Goal: Use online tool/utility: Use online tool/utility

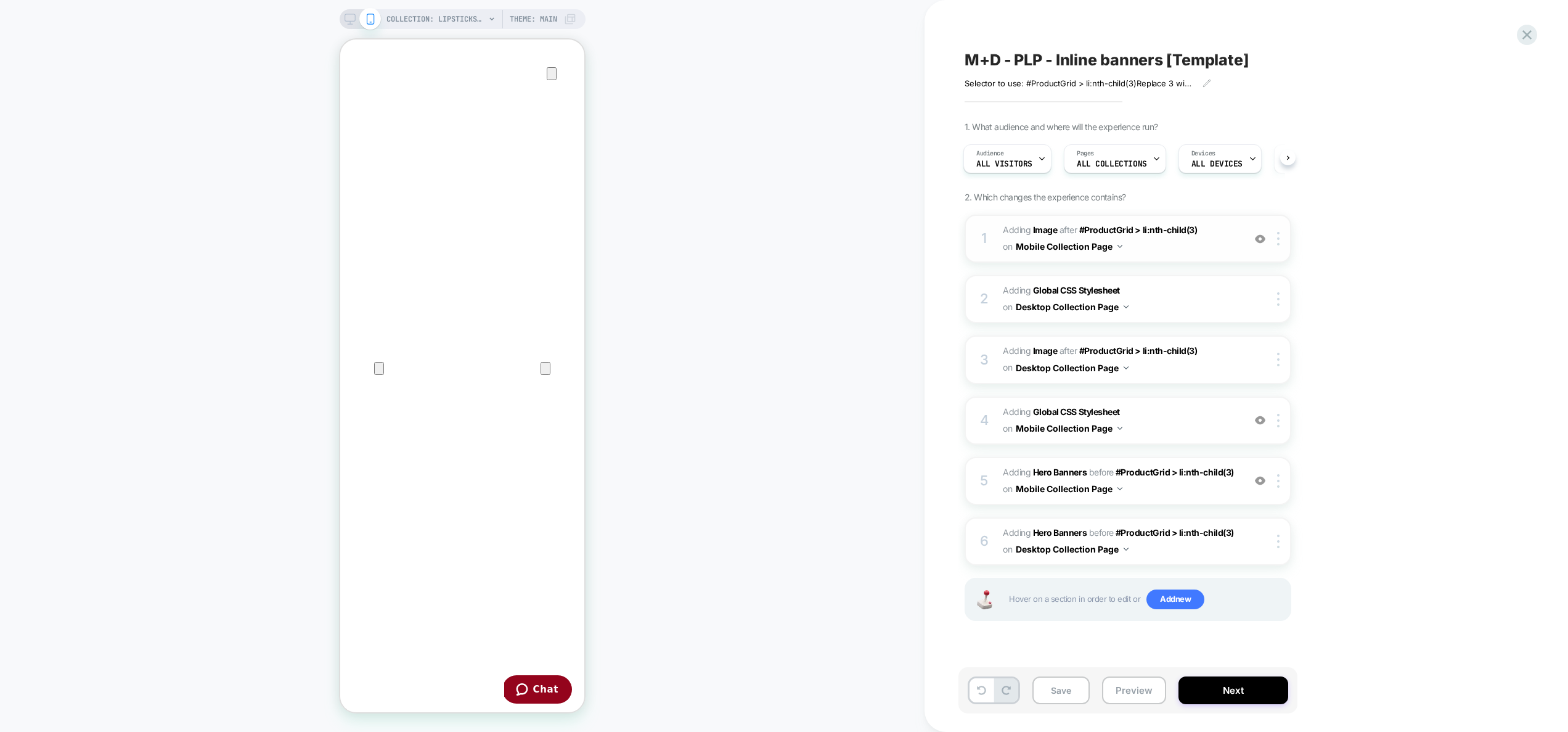
click at [1261, 241] on img at bounding box center [1260, 239] width 11 height 11
click at [244, 352] on img at bounding box center [152, 361] width 186 height 20
click at [1261, 420] on img at bounding box center [1260, 420] width 11 height 11
click at [244, 485] on img at bounding box center [122, 386] width 244 height 771
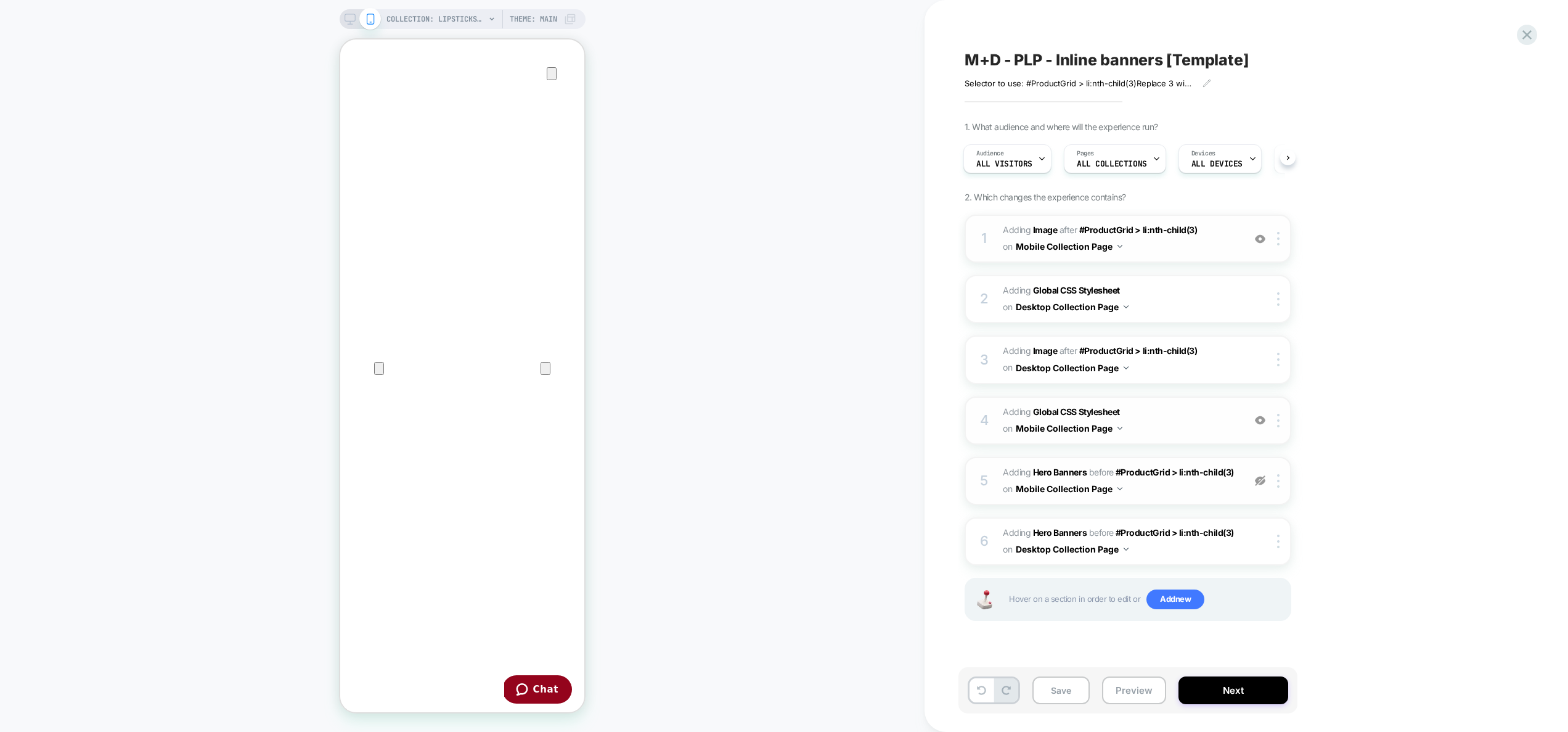
click at [0, 385] on img at bounding box center [-1, 384] width 1 height 1
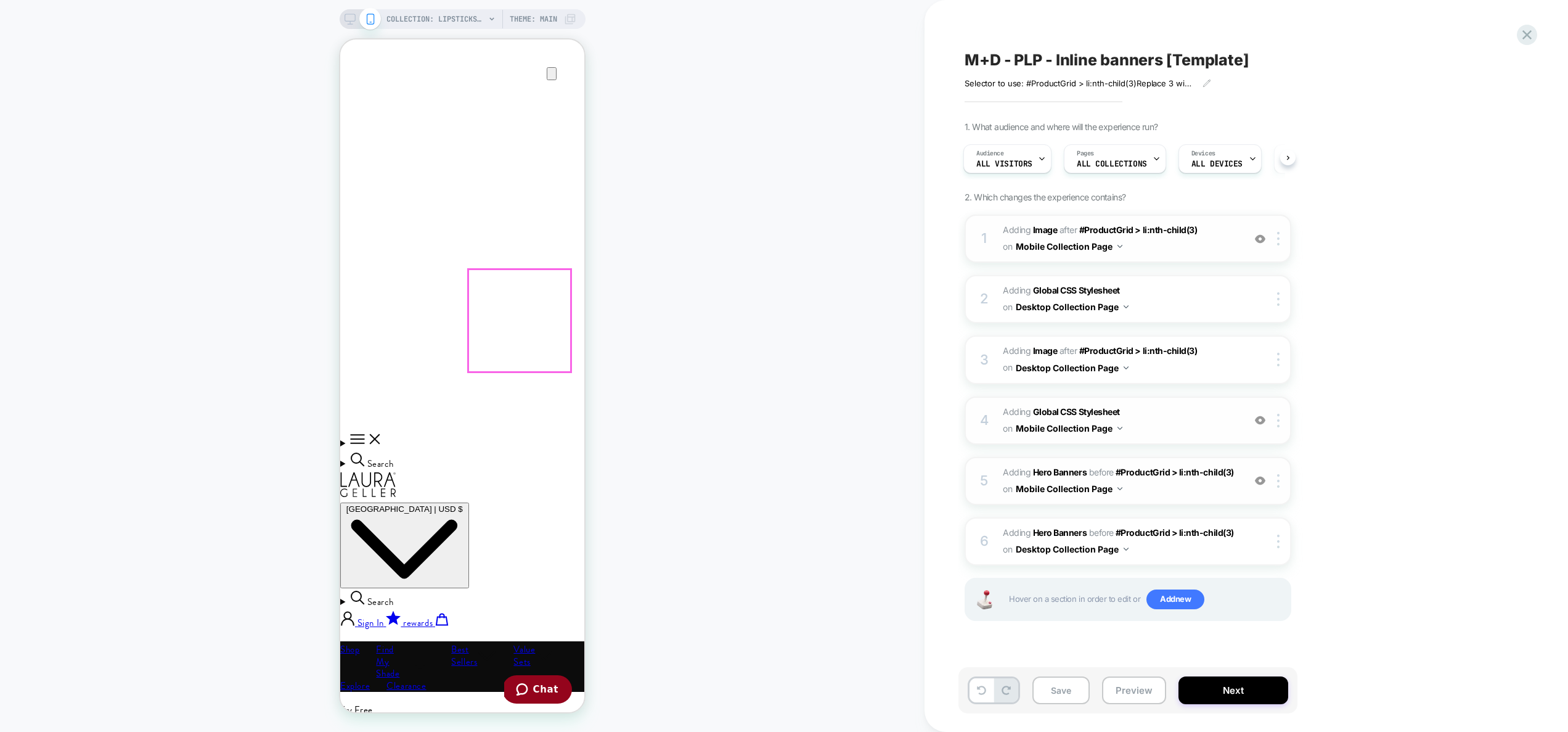
scroll to position [402, 0]
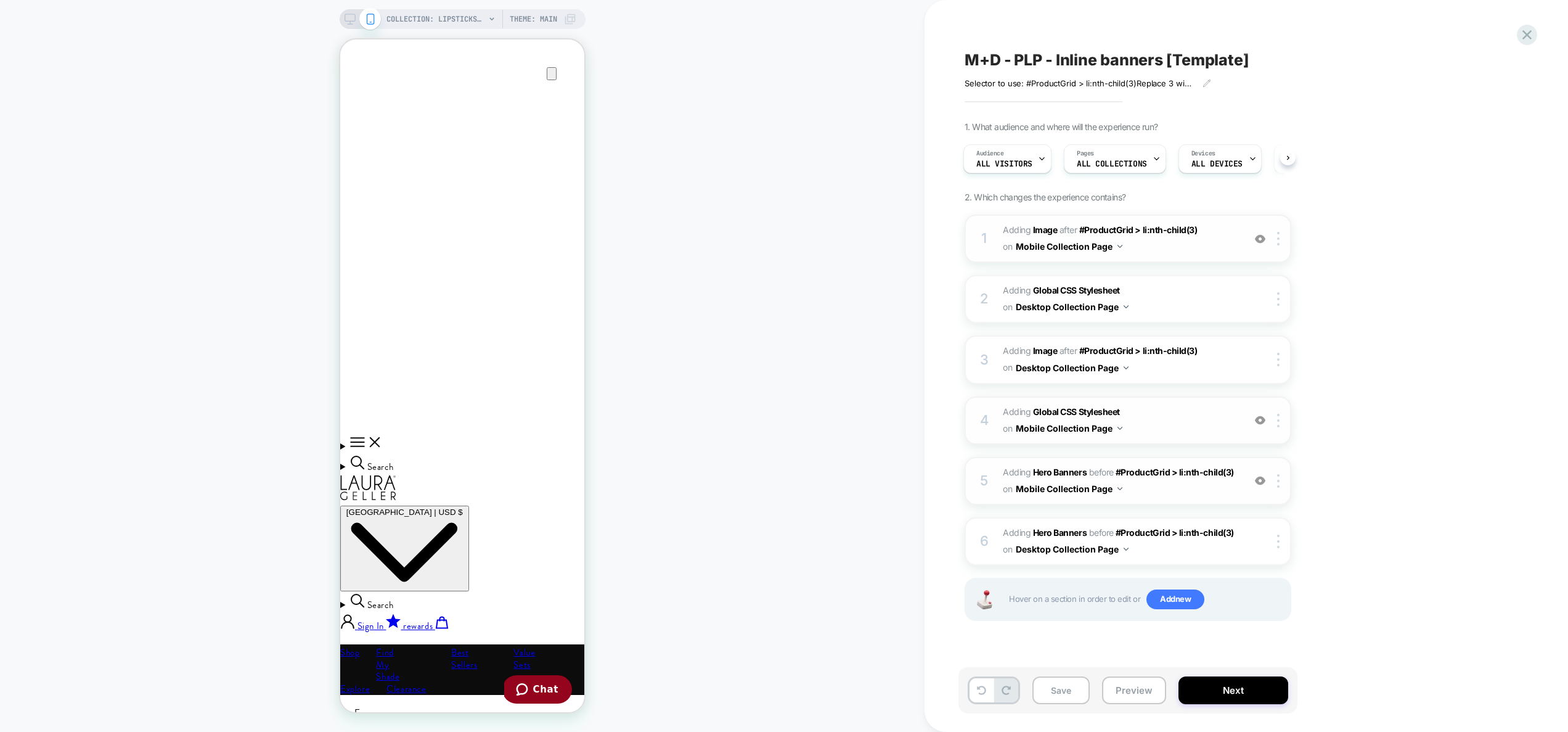
click at [0, 0] on img at bounding box center [0, 0] width 0 height 0
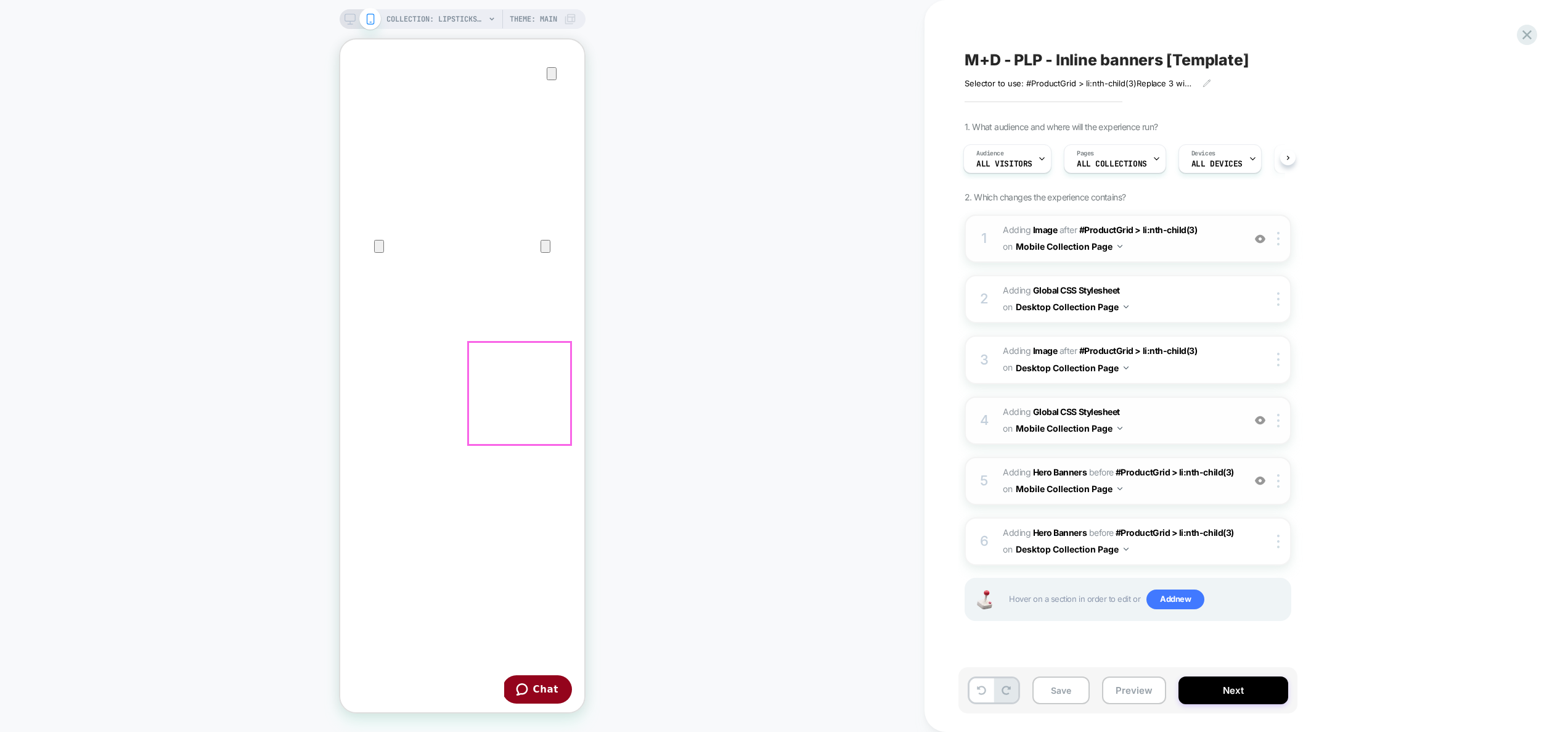
scroll to position [152, 0]
click at [125, 309] on img at bounding box center [112, 316] width 25 height 14
click at [0, 0] on img at bounding box center [0, 0] width 0 height 0
click at [68, 470] on img at bounding box center [40, 498] width 56 height 56
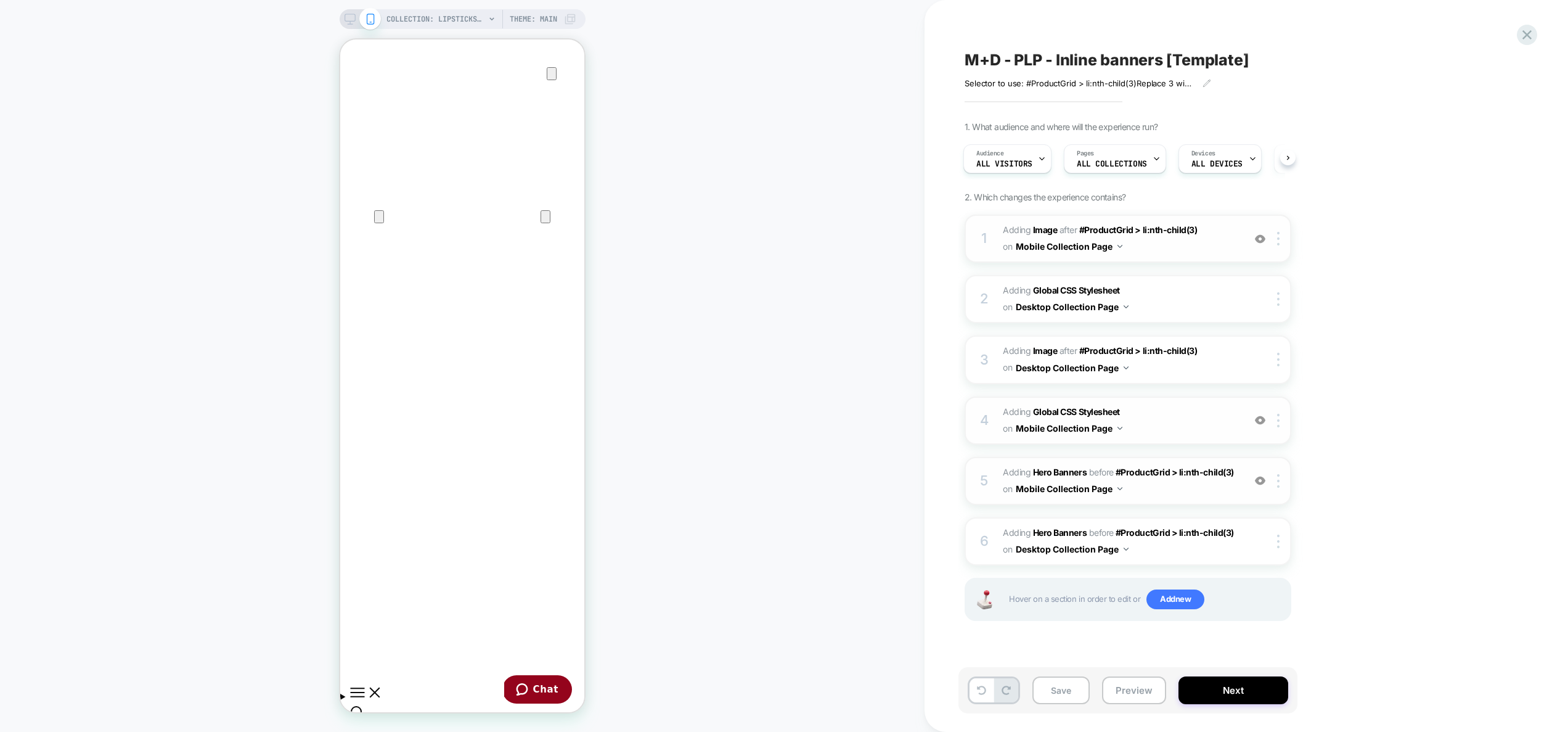
click at [0, 0] on span "Adding Global CSS Stylesheet on Mobile Collection Page" at bounding box center [0, 0] width 0 height 0
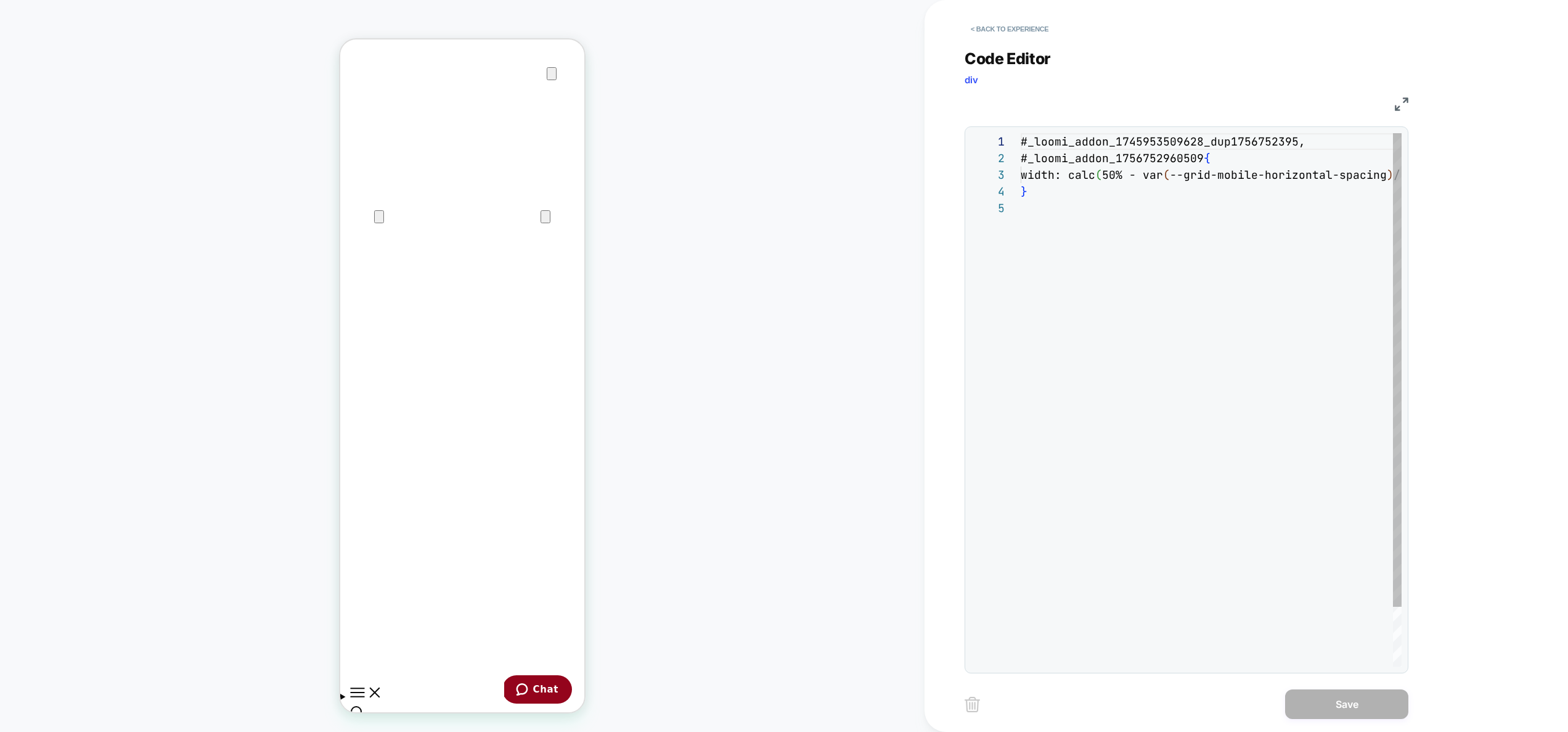
scroll to position [66, 0]
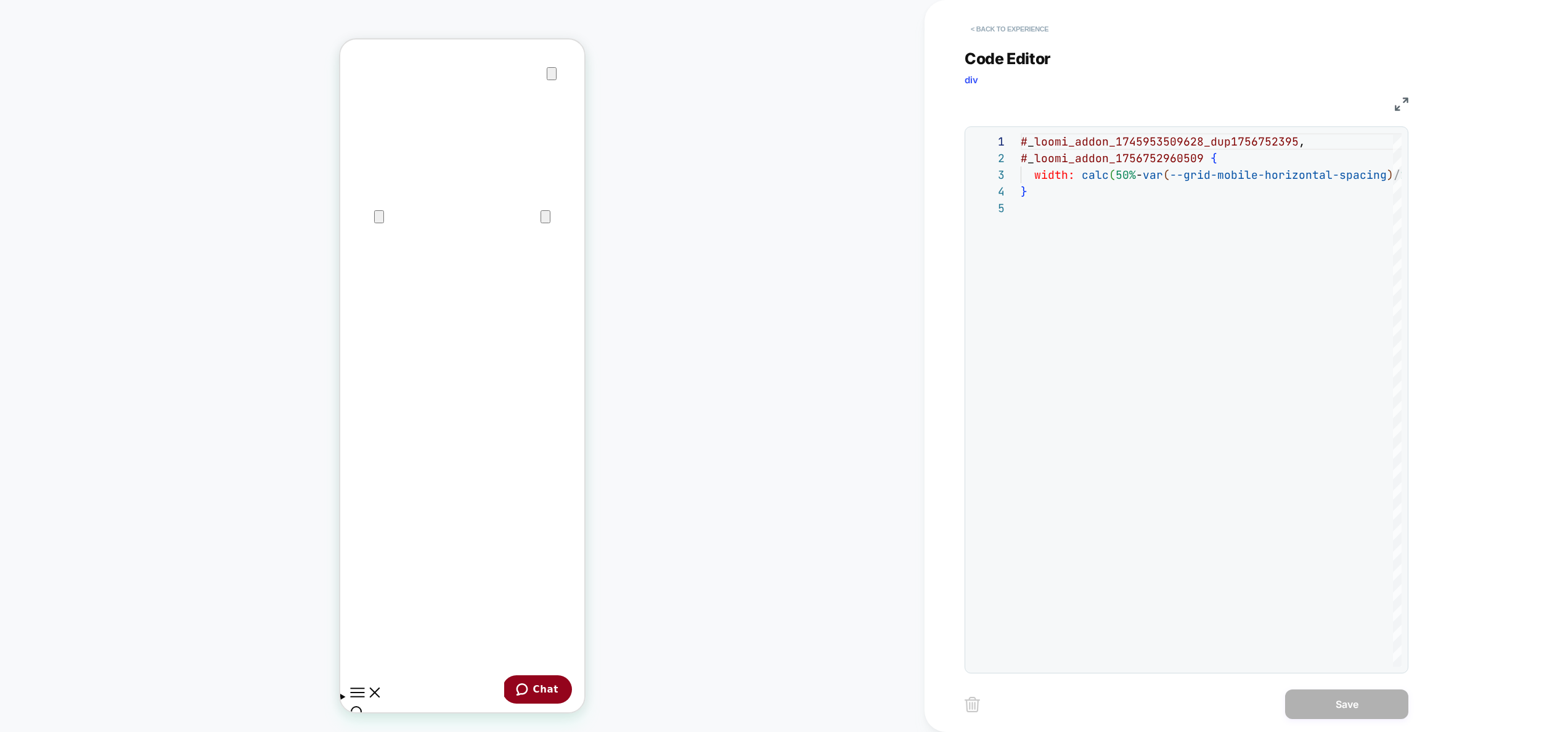
click at [1025, 29] on button "< Back to experience" at bounding box center [1009, 29] width 90 height 20
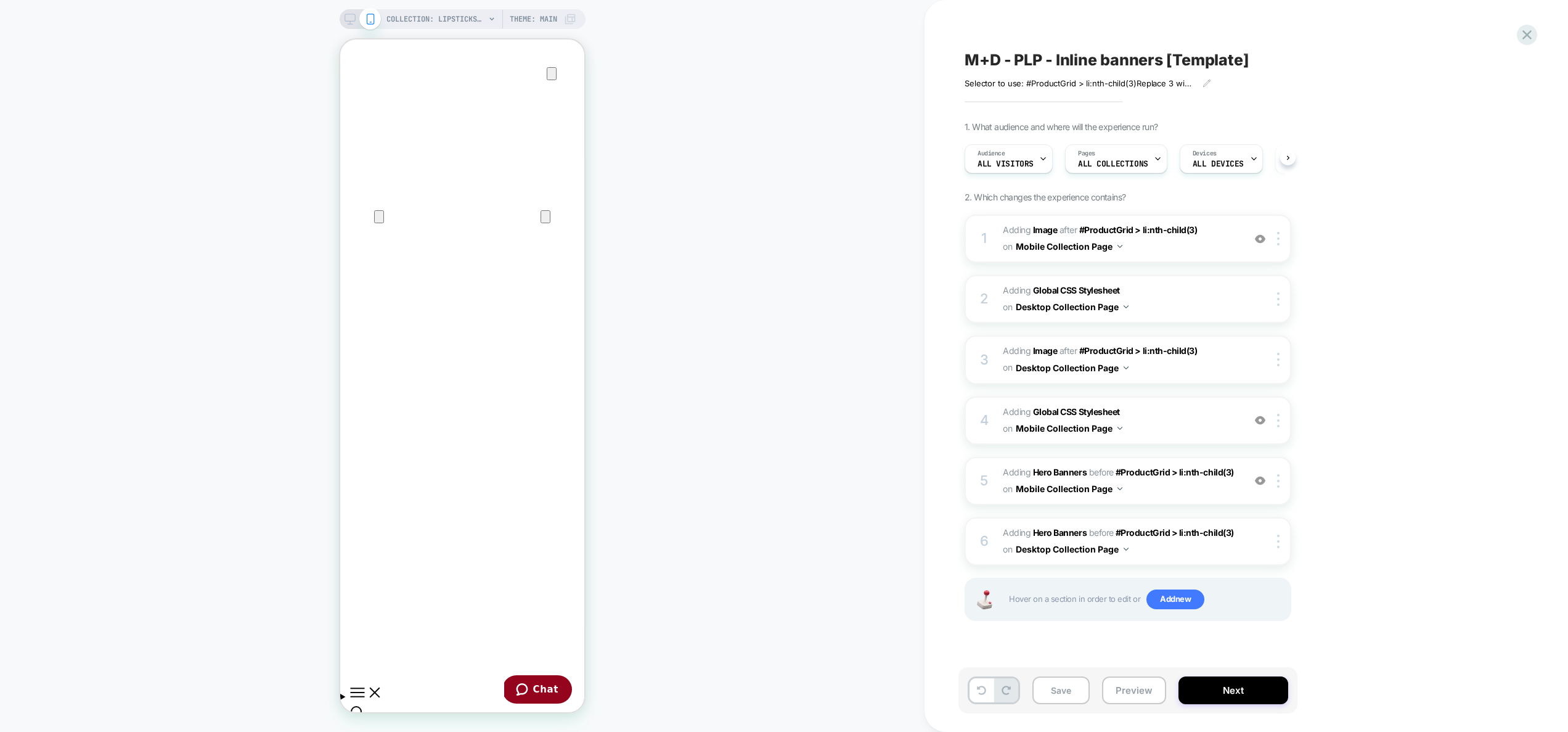
scroll to position [0, 1]
click at [1261, 484] on img at bounding box center [1260, 481] width 11 height 11
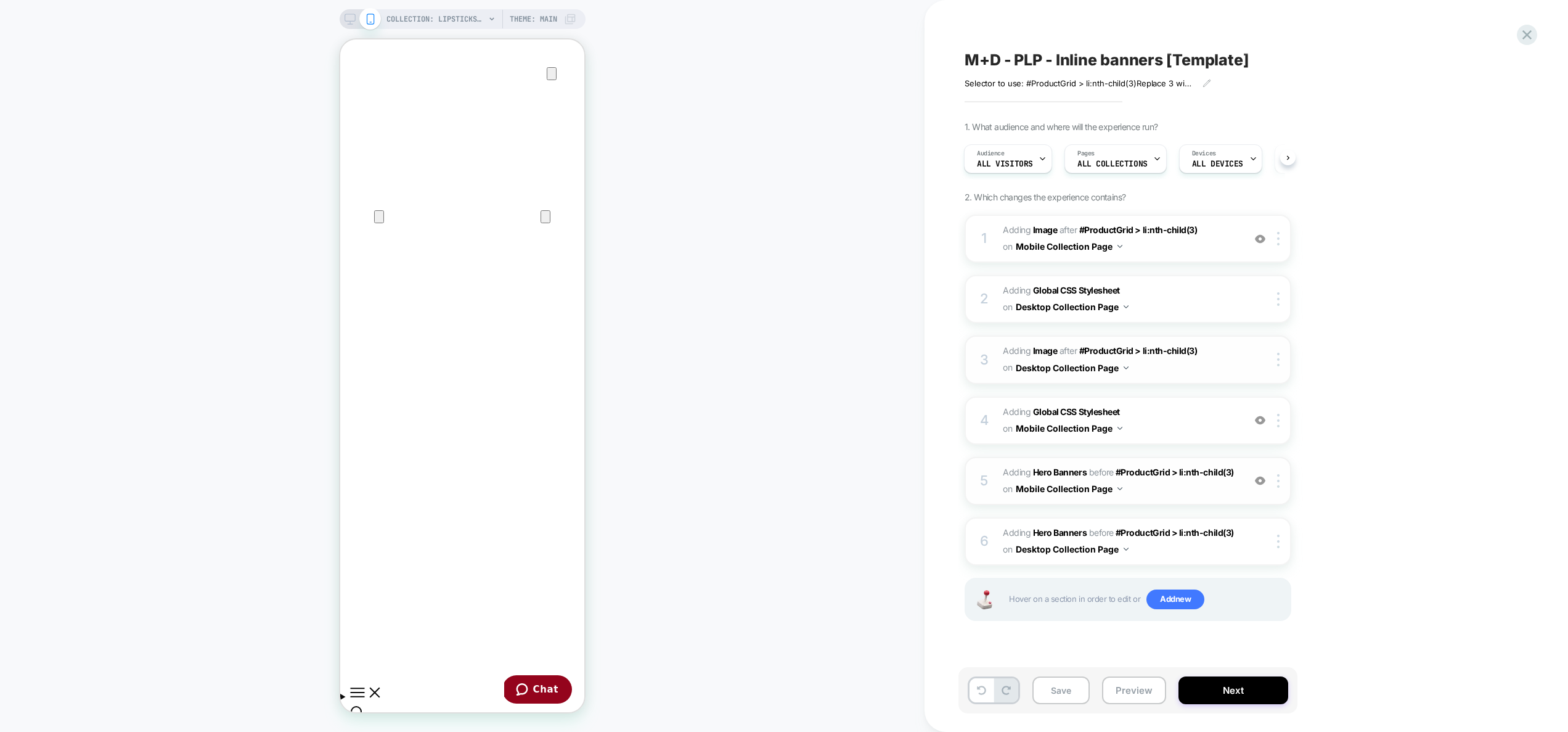
click at [1177, 245] on span "#_loomi_addon_1745953509628_dup1756752395 Adding Image AFTER #ProductGrid > li:…" at bounding box center [1120, 238] width 235 height 33
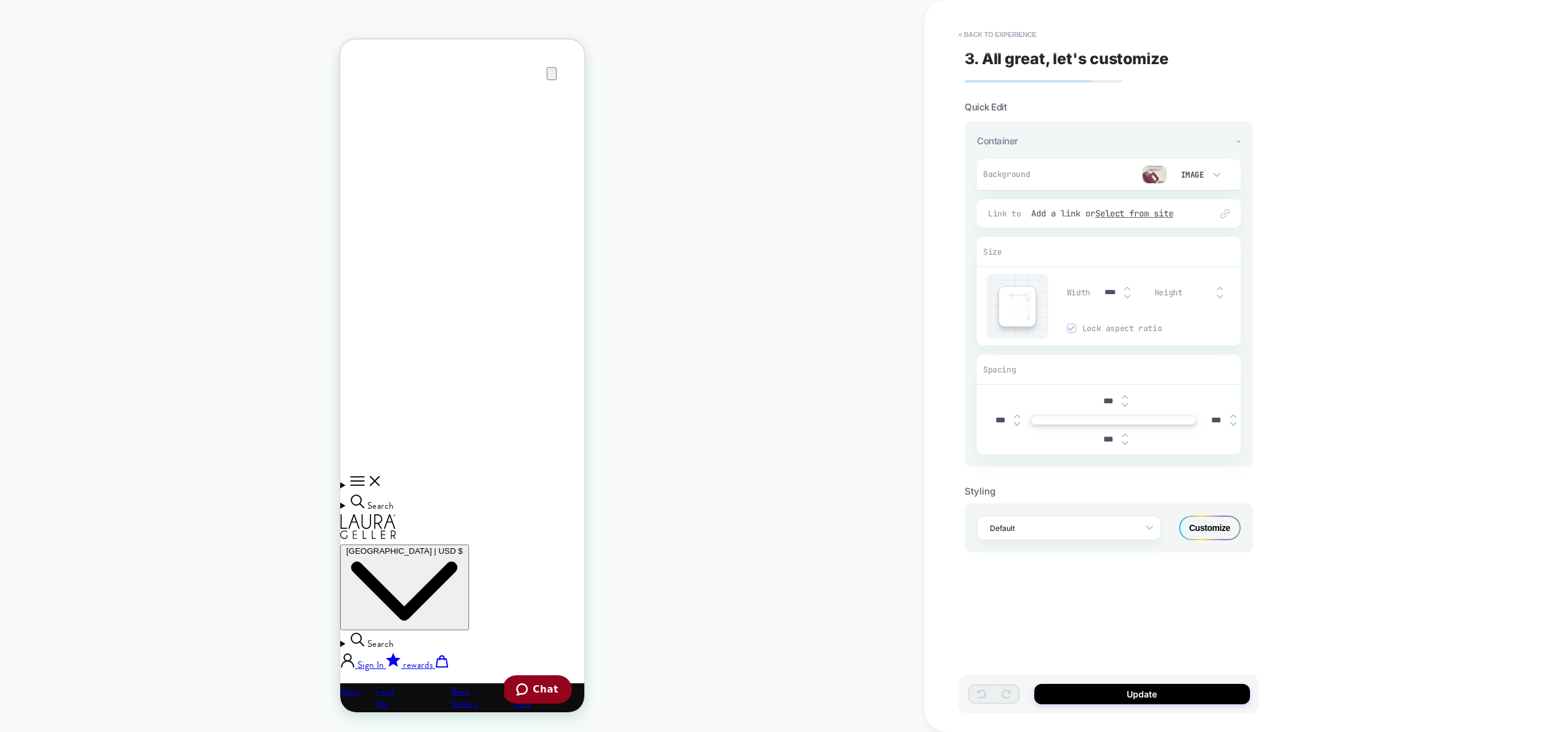
scroll to position [397, 0]
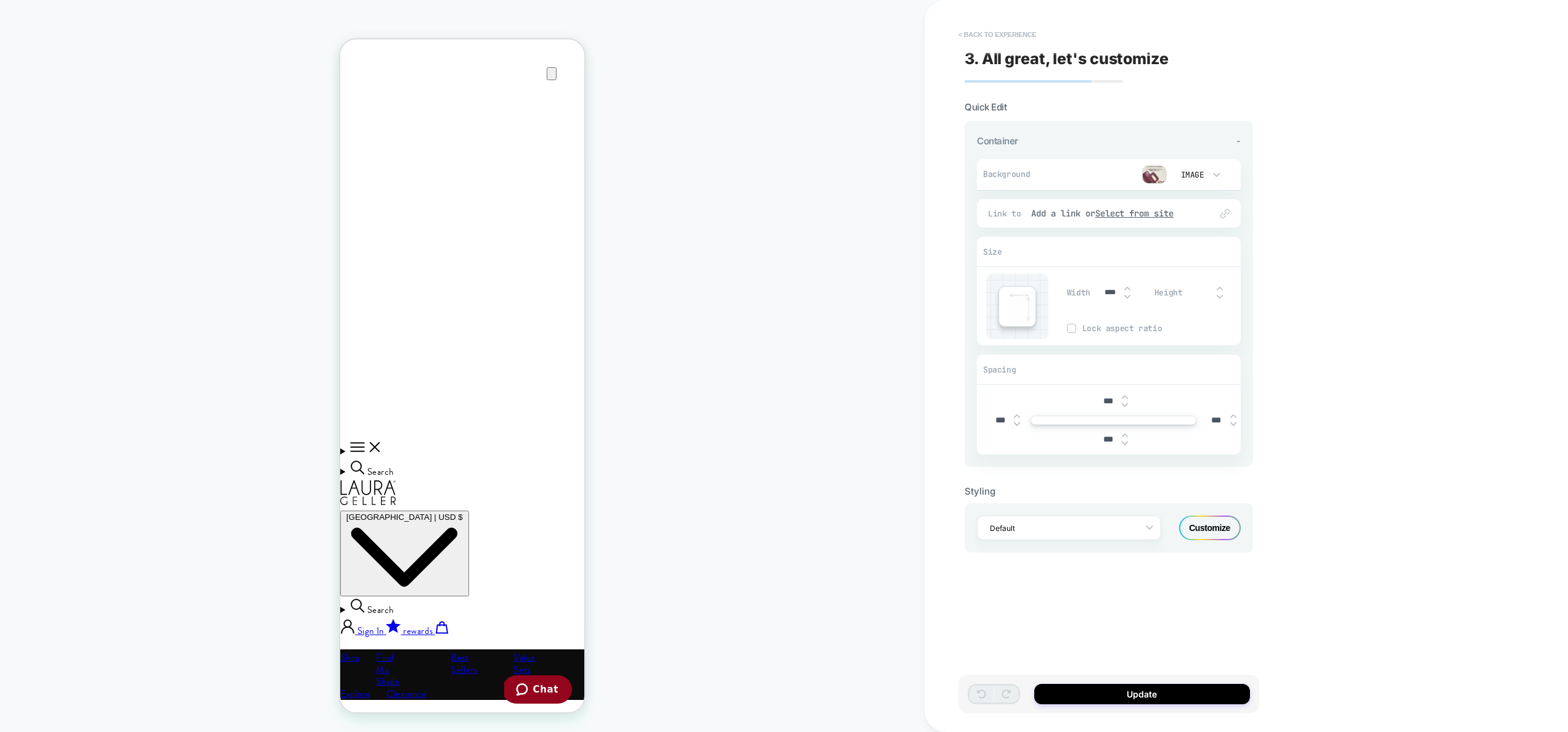
click at [1018, 36] on button "< Back to experience" at bounding box center [997, 35] width 90 height 20
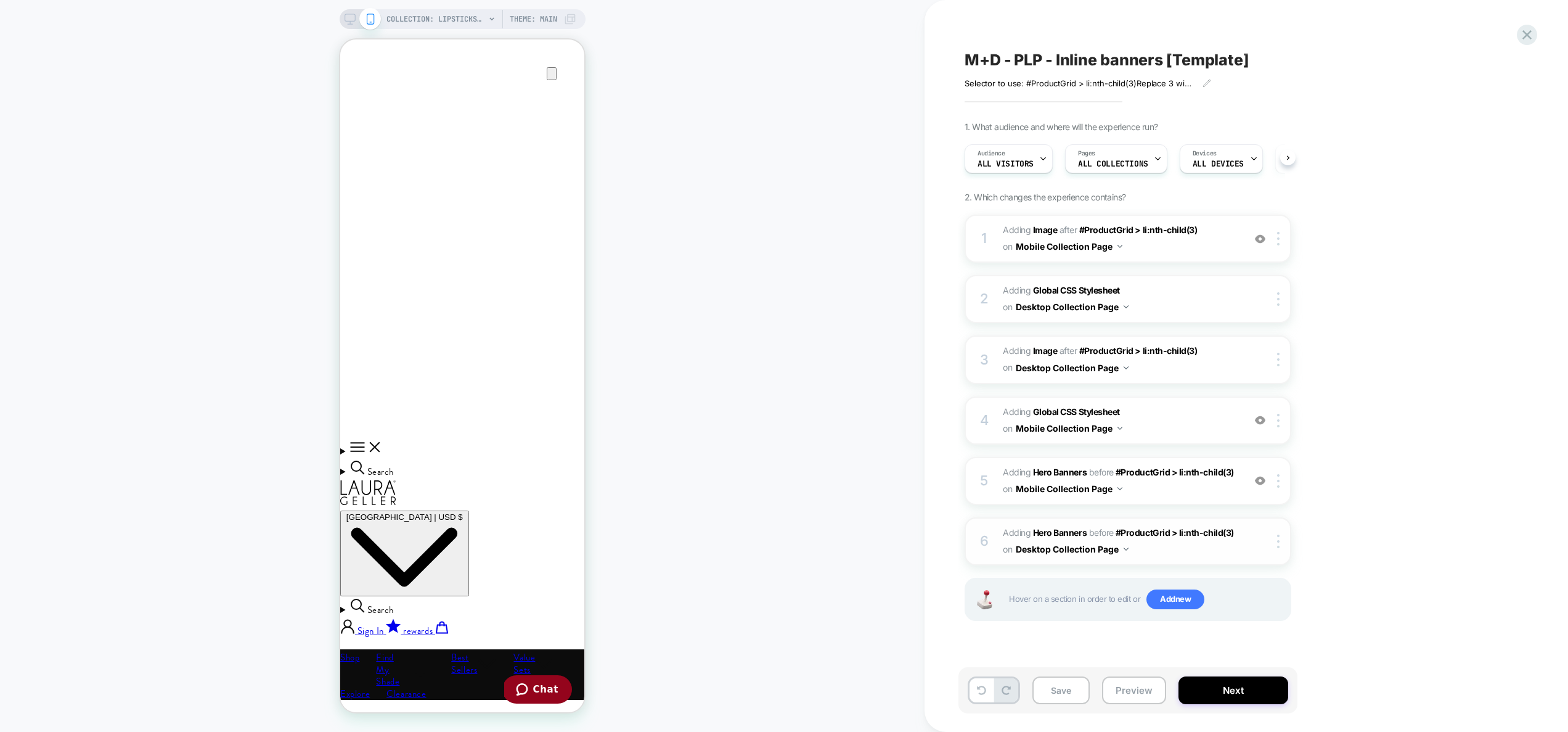
scroll to position [0, 1]
click at [1225, 549] on span "#_loomi_addon_1756753943602 Adding Hero Banners BEFORE #ProductGrid > li:nth-ch…" at bounding box center [1120, 542] width 235 height 33
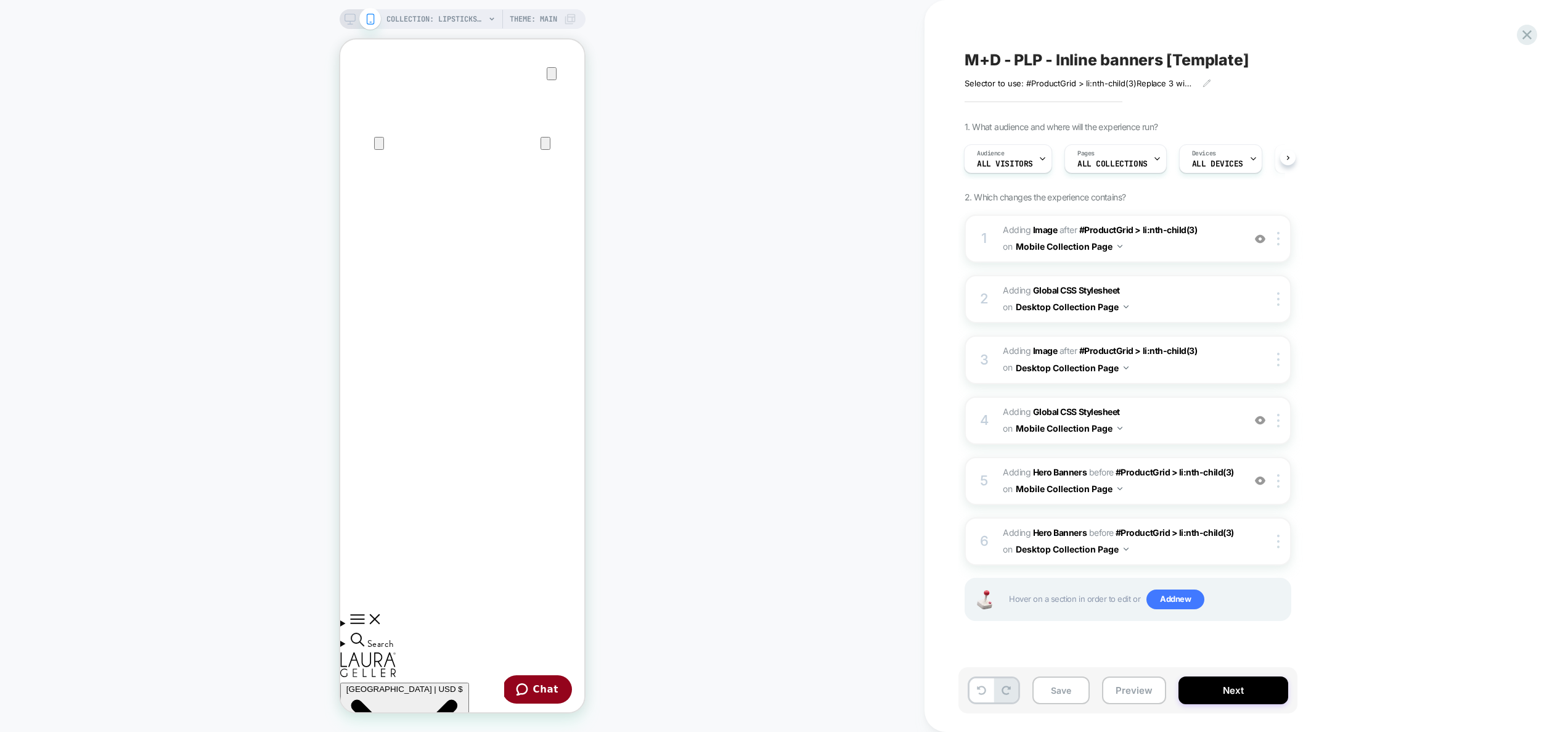
scroll to position [0, 0]
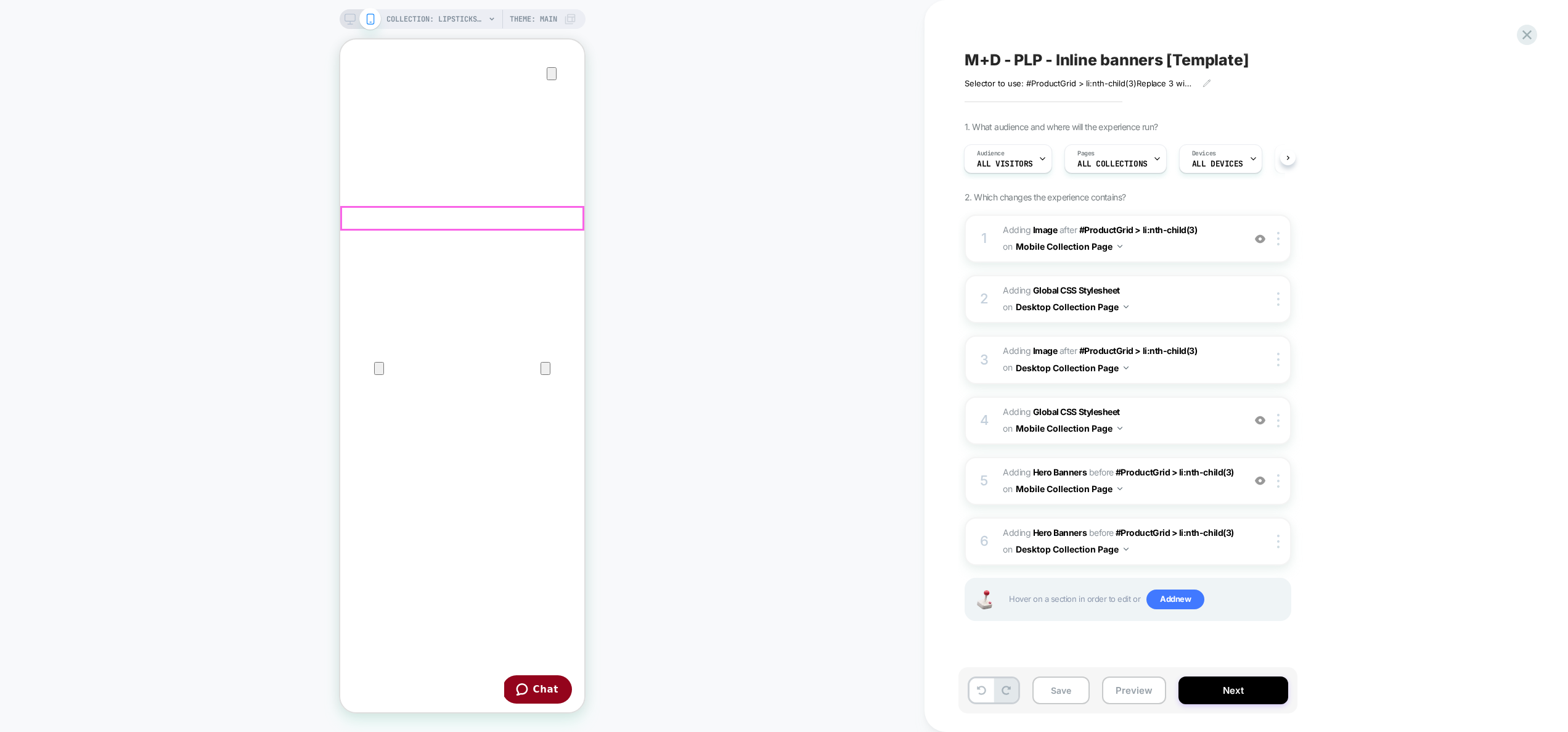
click at [0, 0] on img at bounding box center [0, 0] width 0 height 0
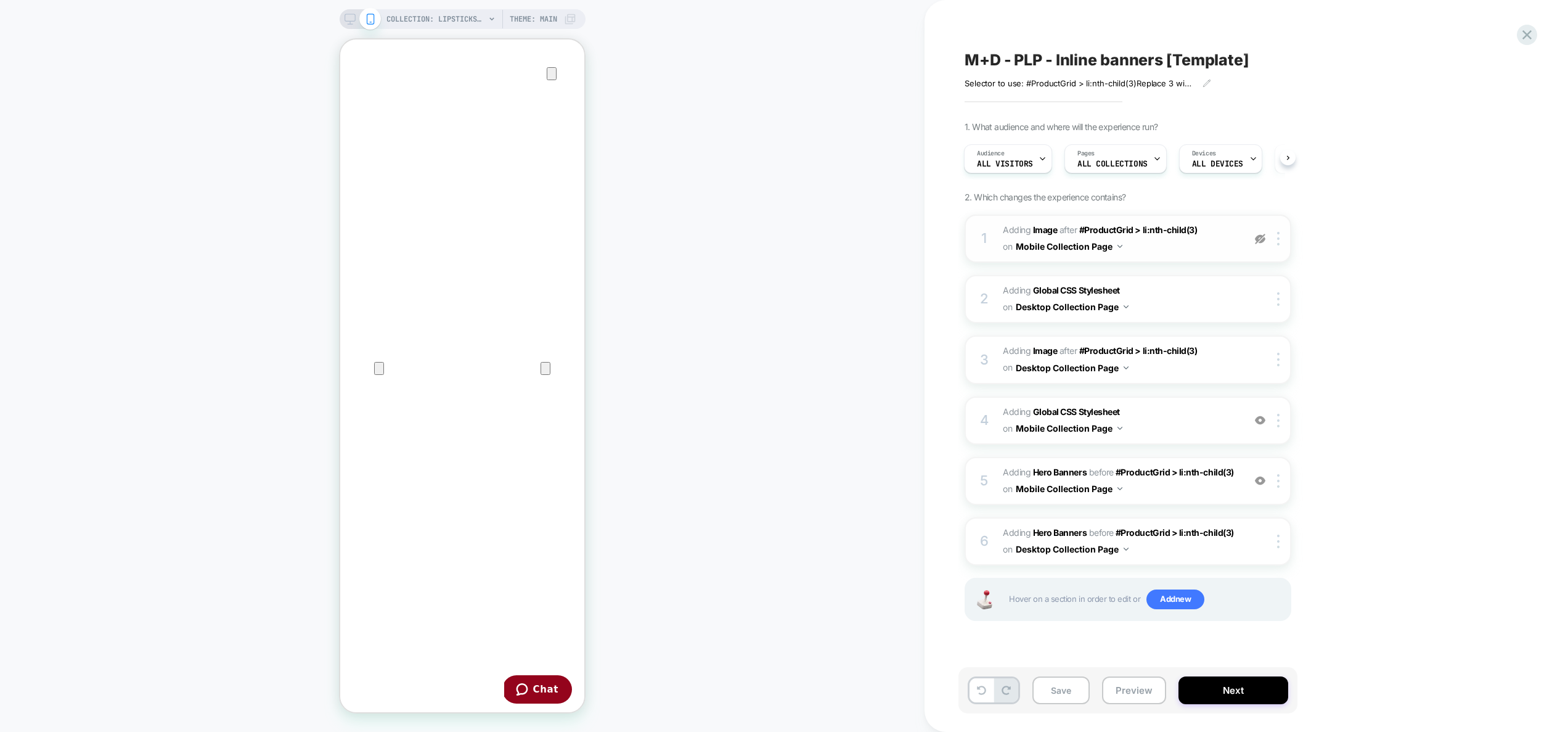
click at [0, 0] on img at bounding box center [0, 0] width 0 height 0
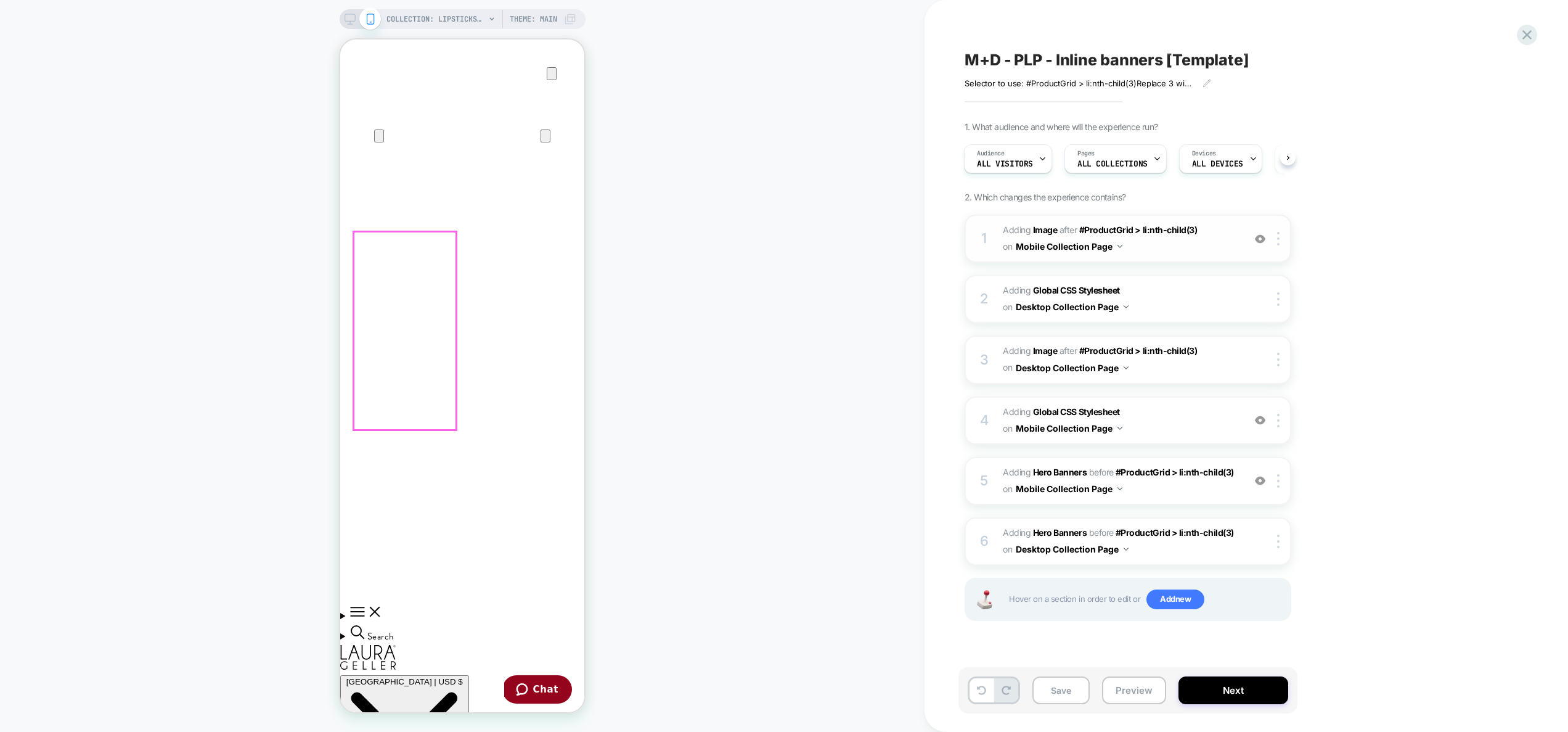
scroll to position [235, 0]
click at [1263, 483] on img at bounding box center [1260, 481] width 11 height 11
drag, startPoint x: 1143, startPoint y: 686, endPoint x: 1143, endPoint y: 678, distance: 8.0
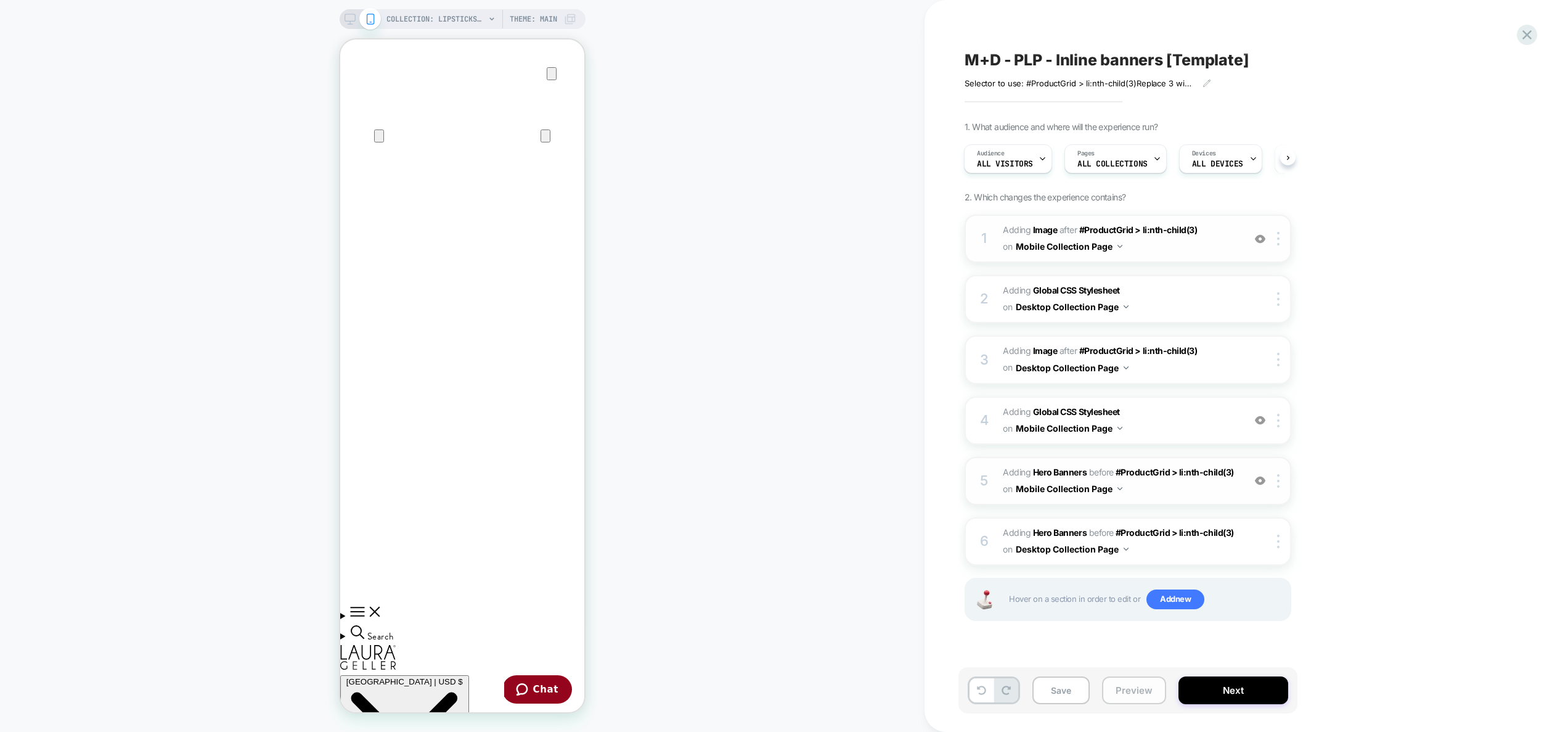
click at [1144, 685] on button "Preview" at bounding box center [1134, 690] width 64 height 28
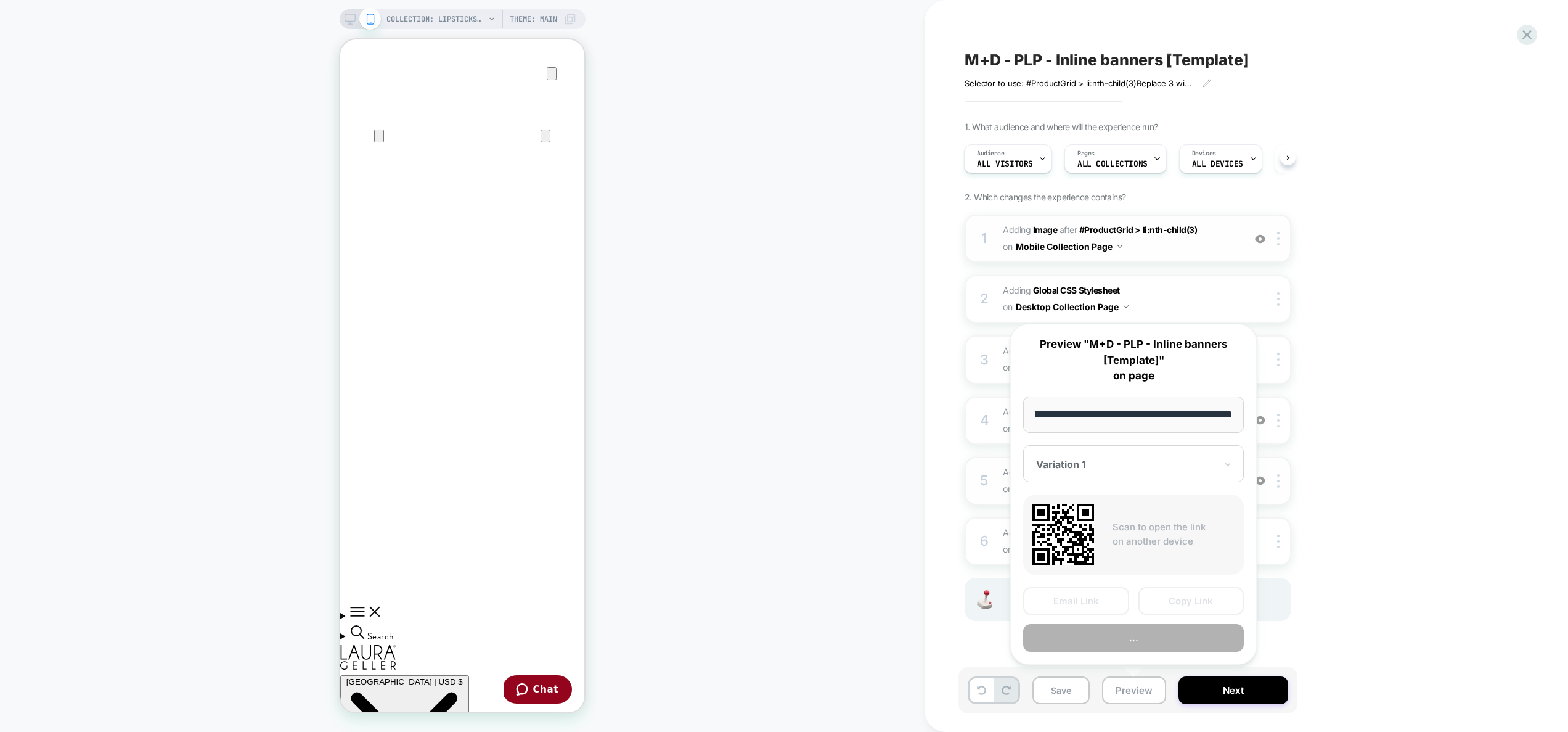
scroll to position [0, 0]
click at [1133, 642] on button "..." at bounding box center [1134, 638] width 221 height 28
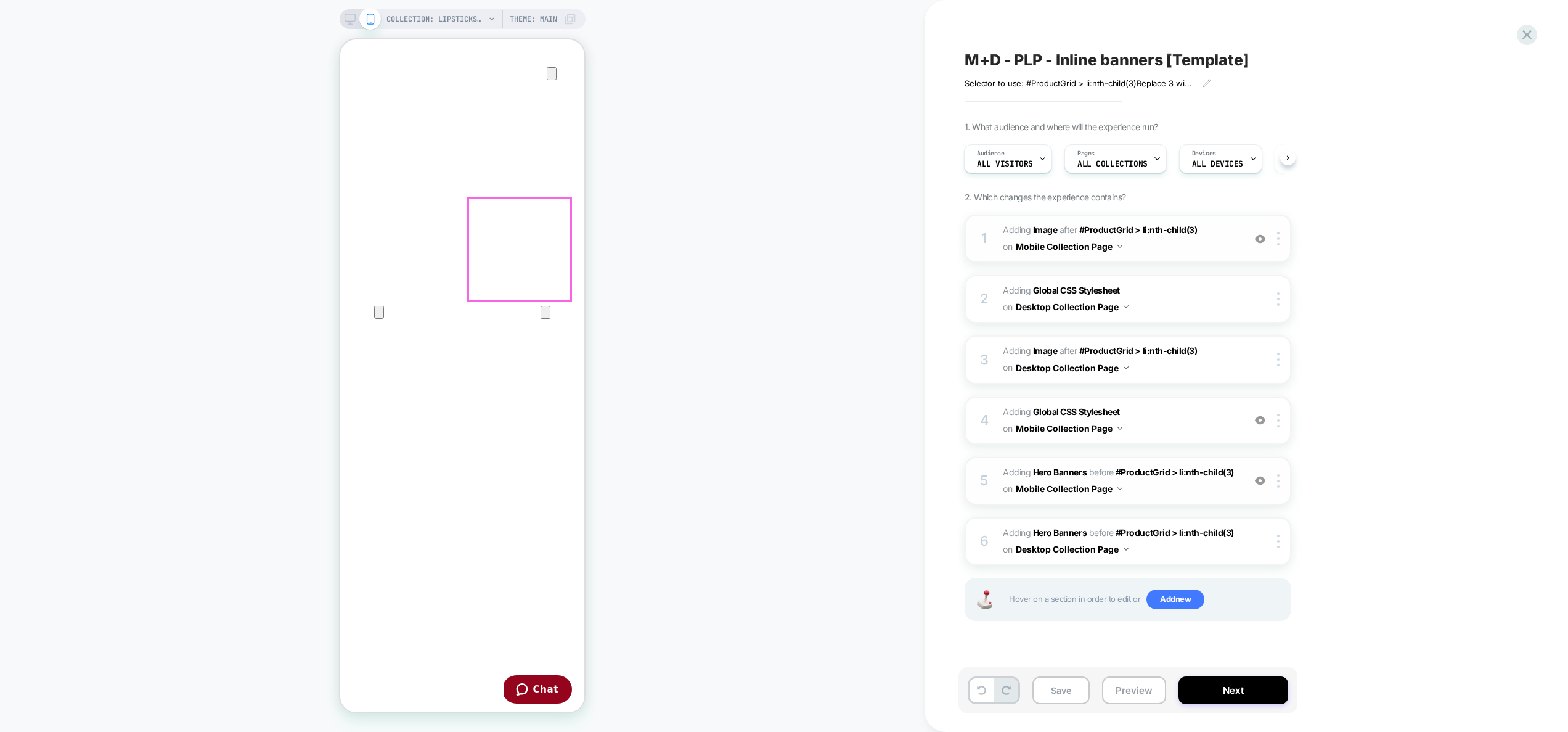
scroll to position [243, 0]
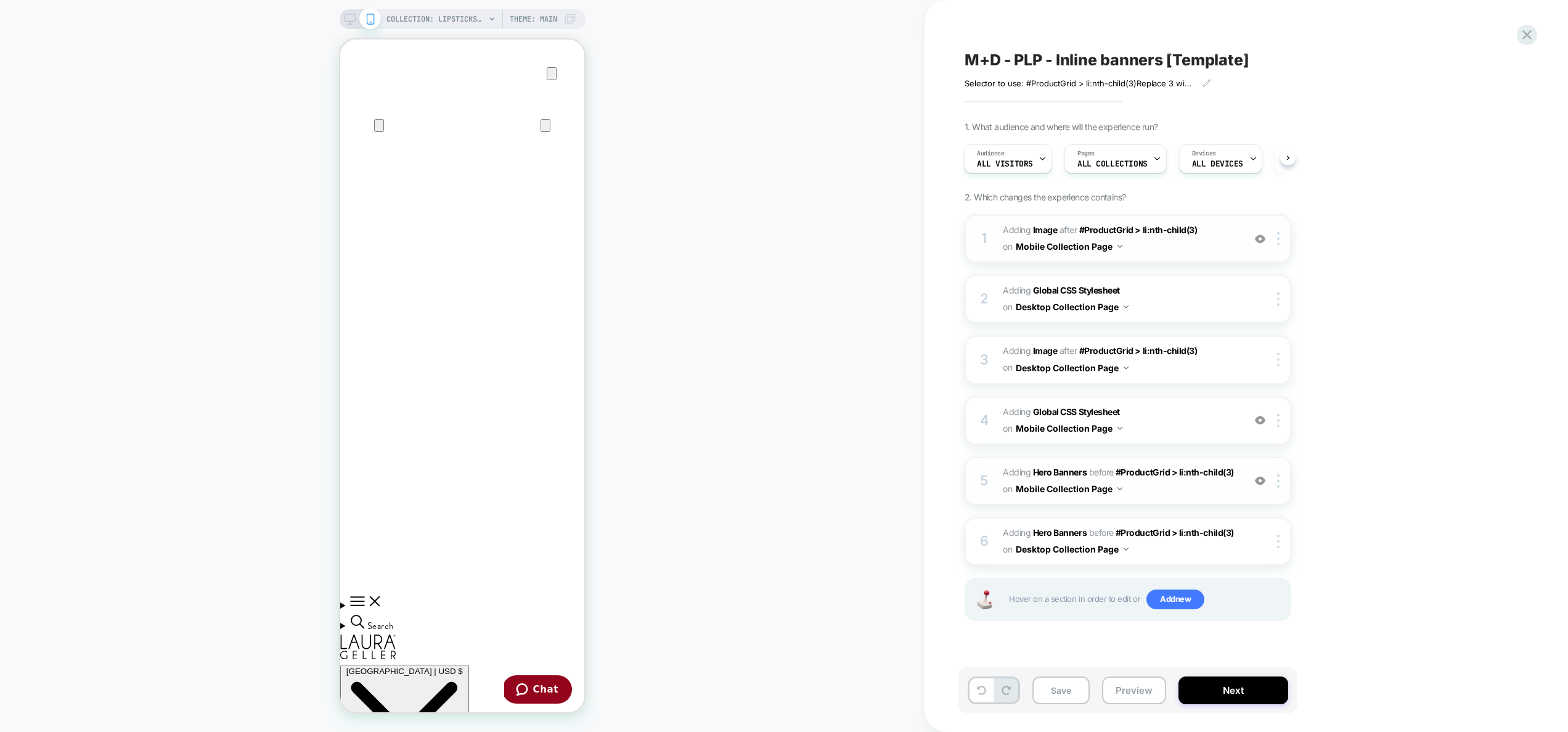
click at [1257, 241] on img at bounding box center [1260, 239] width 11 height 11
click at [0, 0] on img at bounding box center [0, 0] width 0 height 0
click at [1214, 258] on div "1 #_loomi_addon_1745953509628_dup1756752395 Adding Image AFTER #ProductGrid > l…" at bounding box center [1128, 238] width 327 height 48
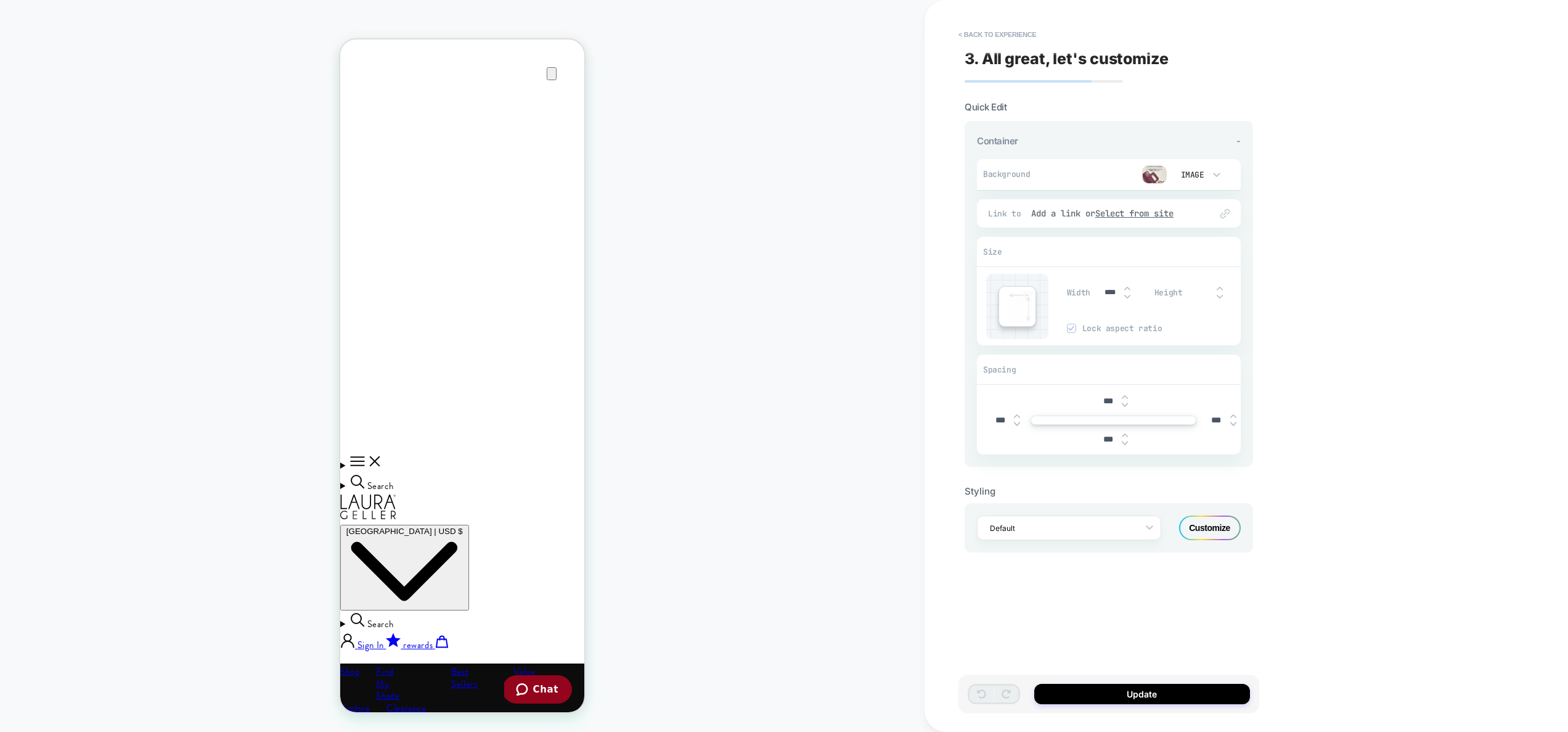
scroll to position [397, 0]
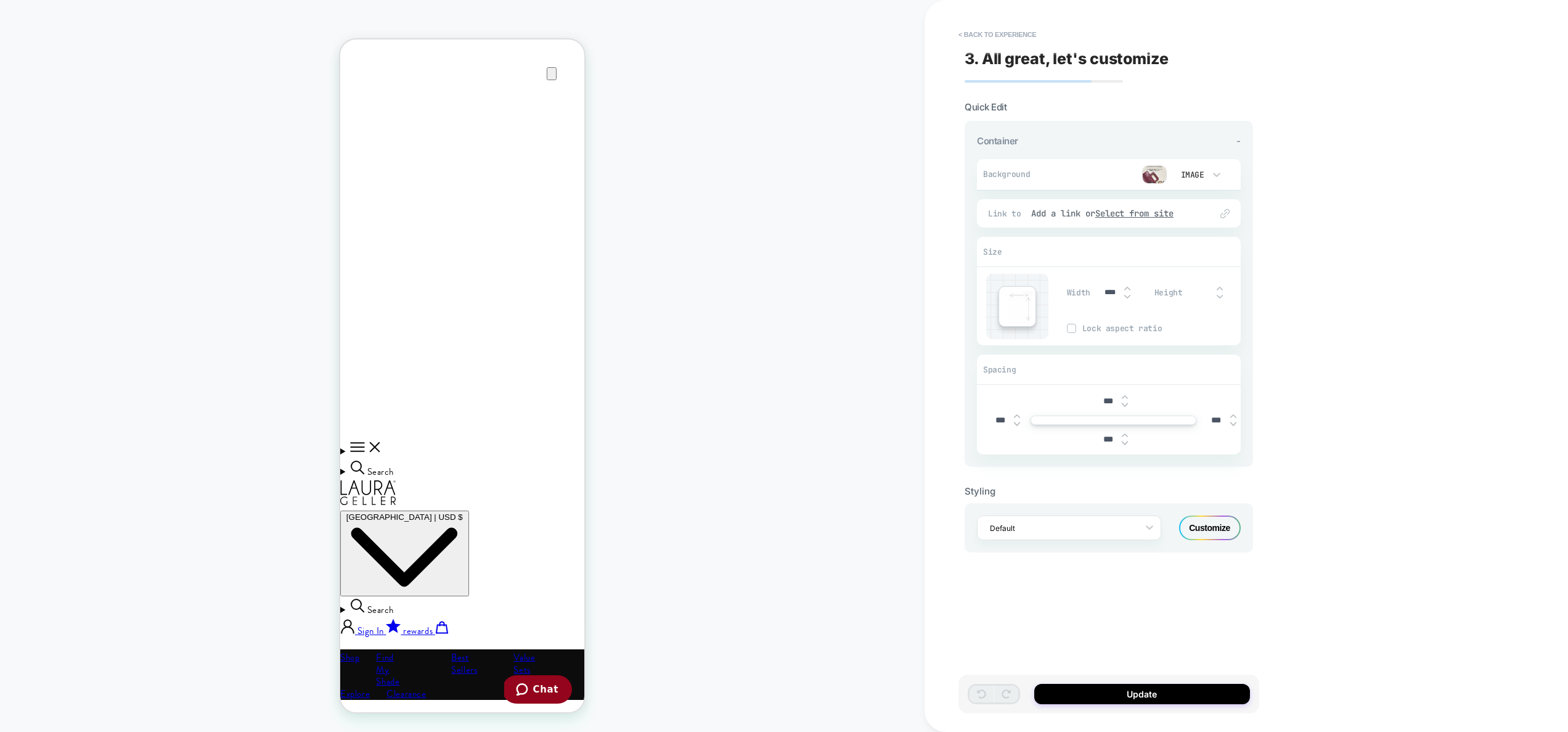
click at [0, 0] on div "Customize" at bounding box center [0, 0] width 0 height 0
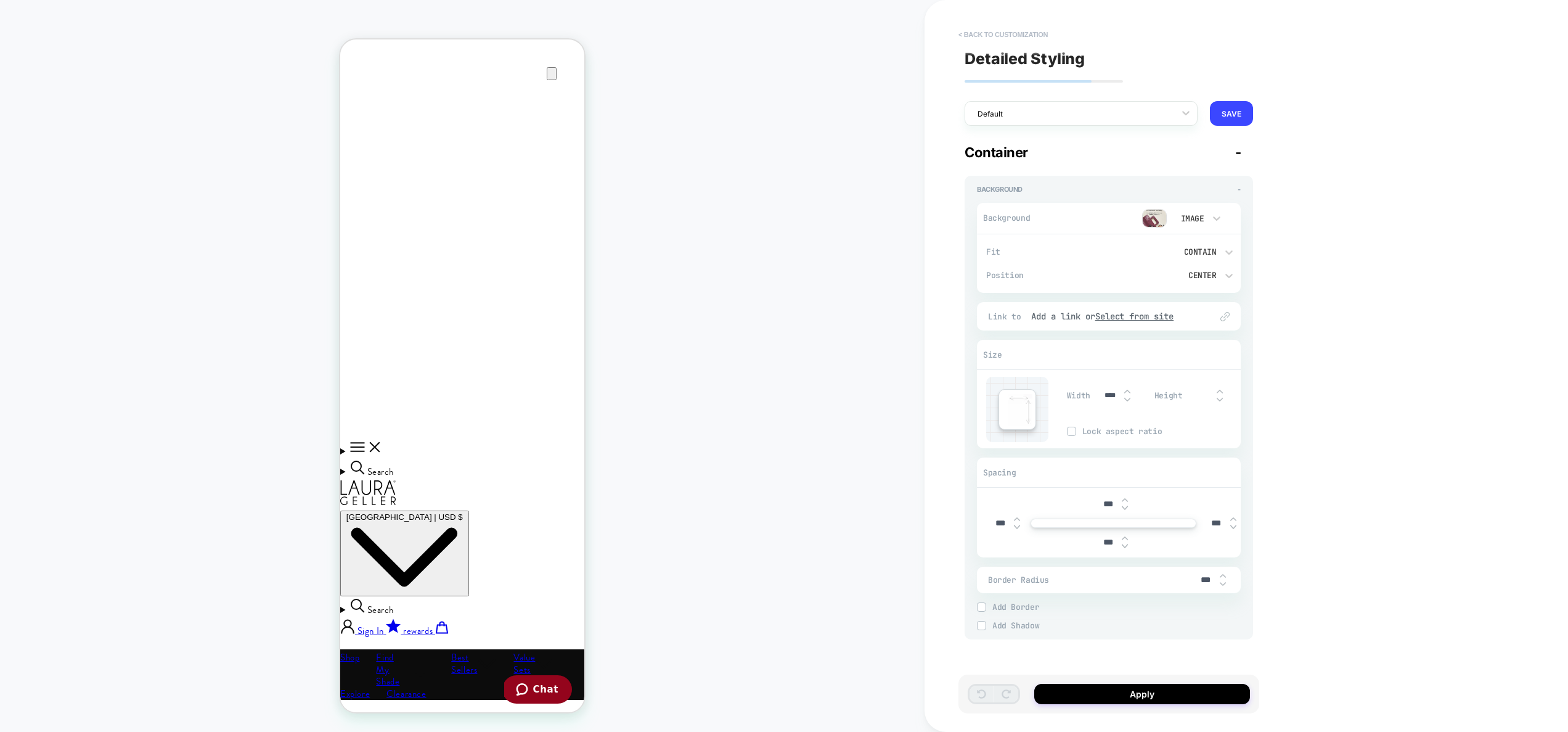
click at [1015, 40] on button "< Back to customization" at bounding box center [1003, 35] width 102 height 20
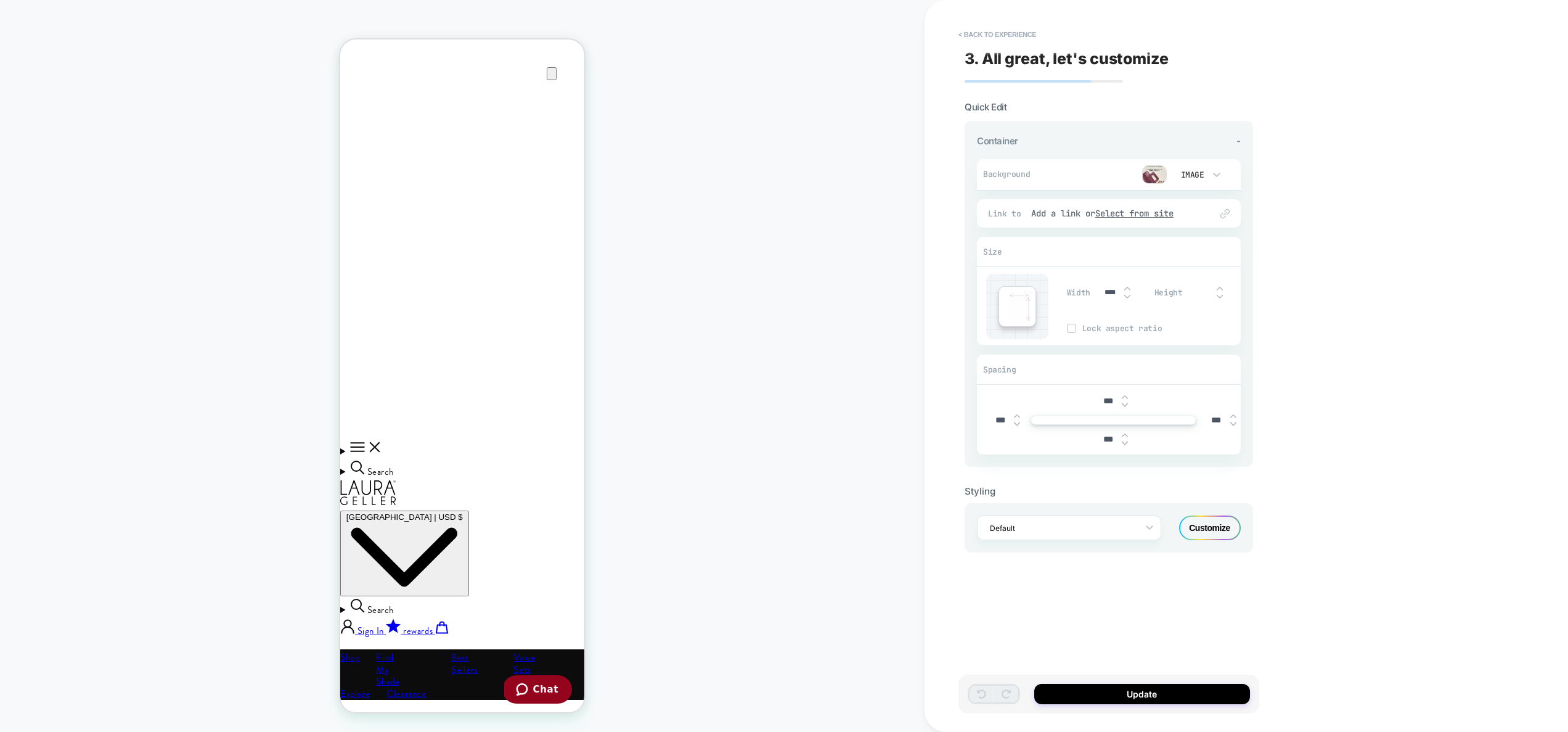
click at [1015, 40] on button "< Back to experience" at bounding box center [997, 35] width 90 height 20
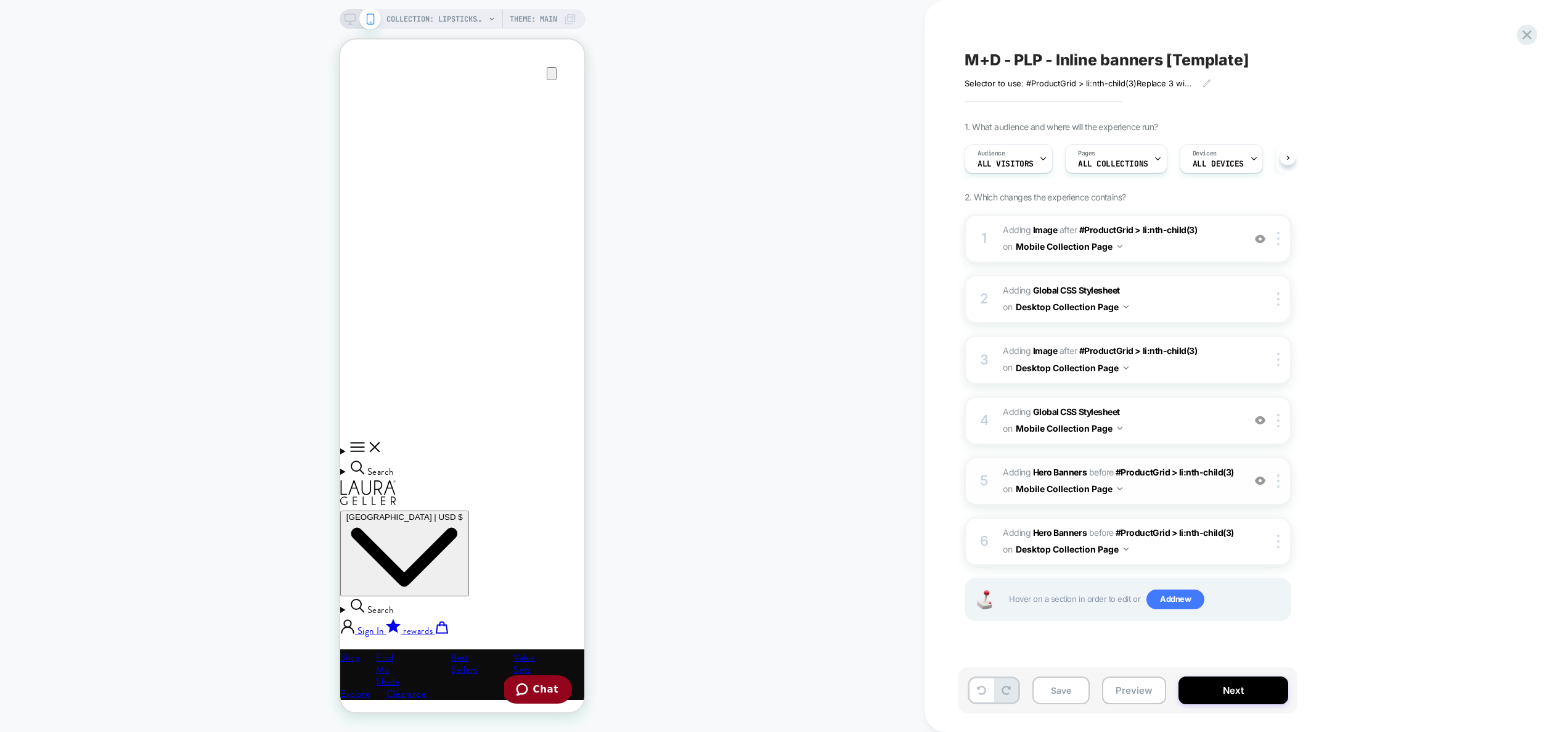
scroll to position [0, 1]
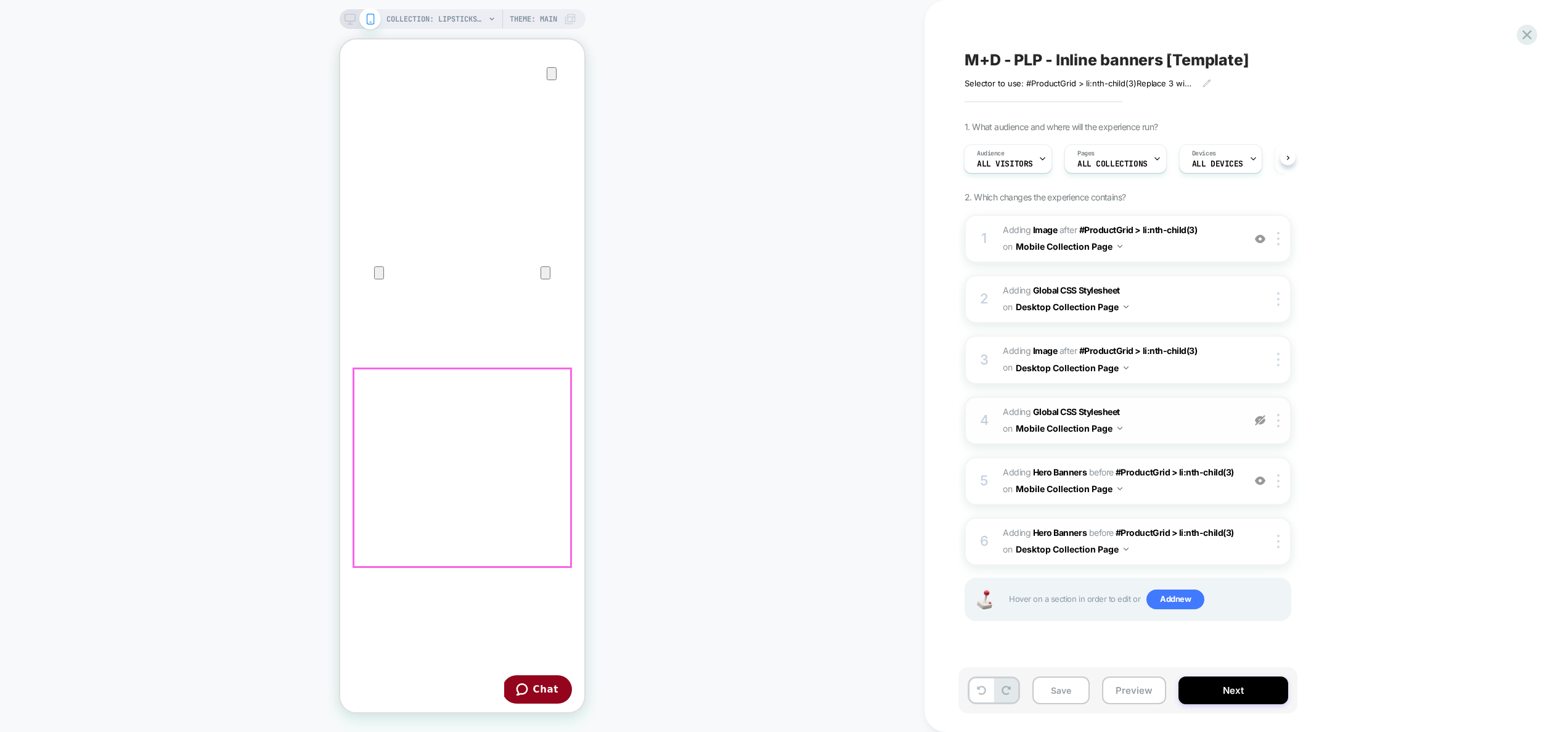
scroll to position [112, 0]
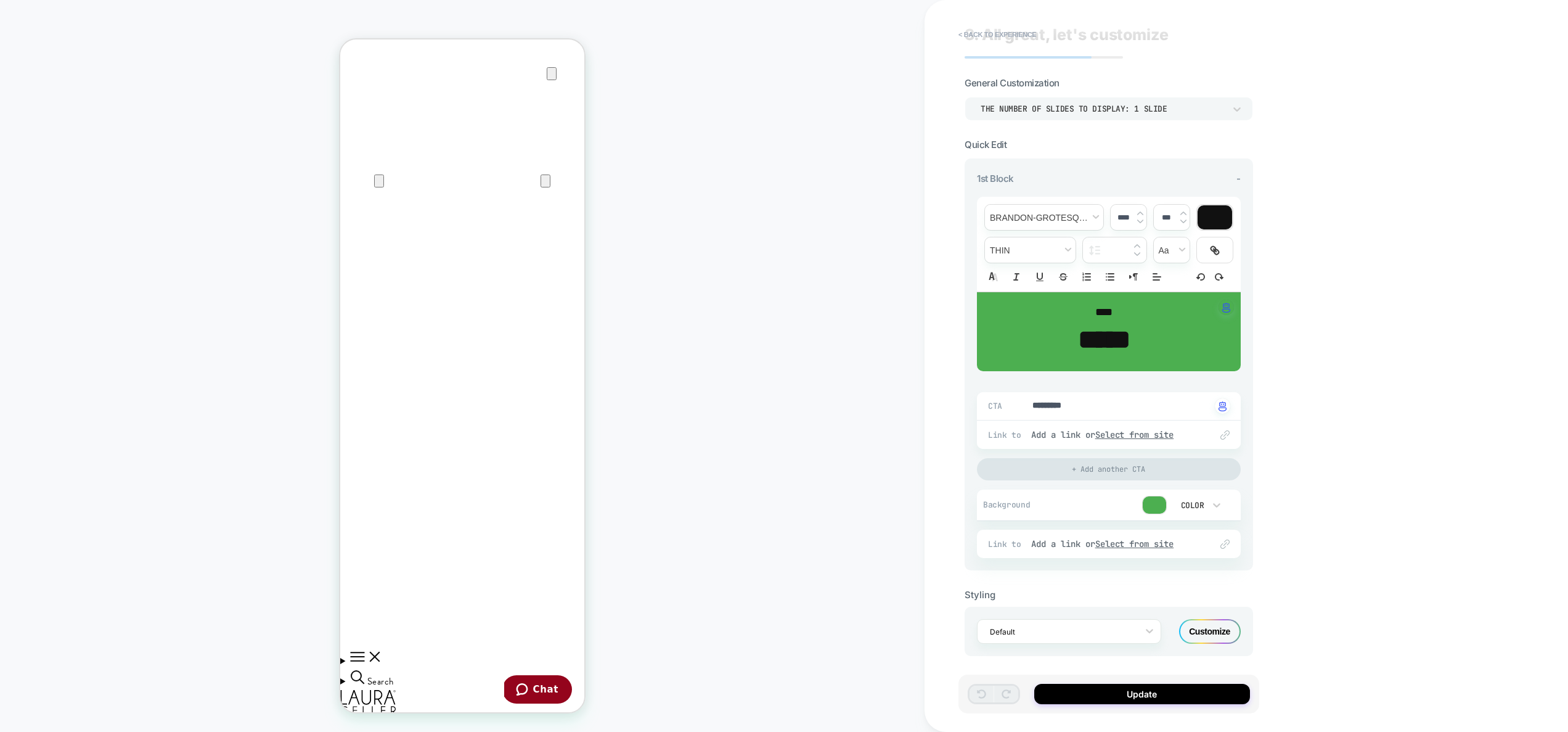
scroll to position [29, 0]
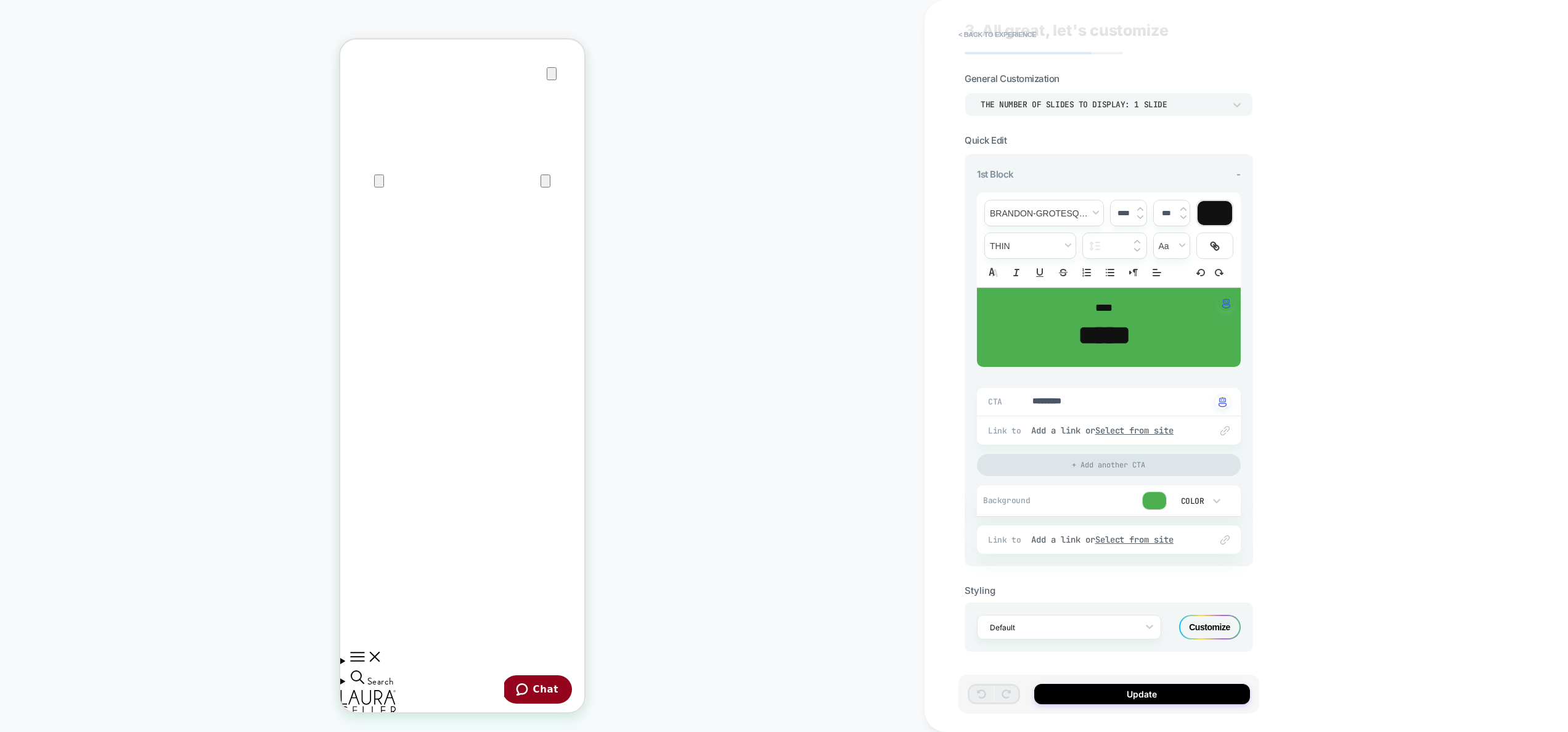
click at [0, 0] on div "Customize" at bounding box center [0, 0] width 0 height 0
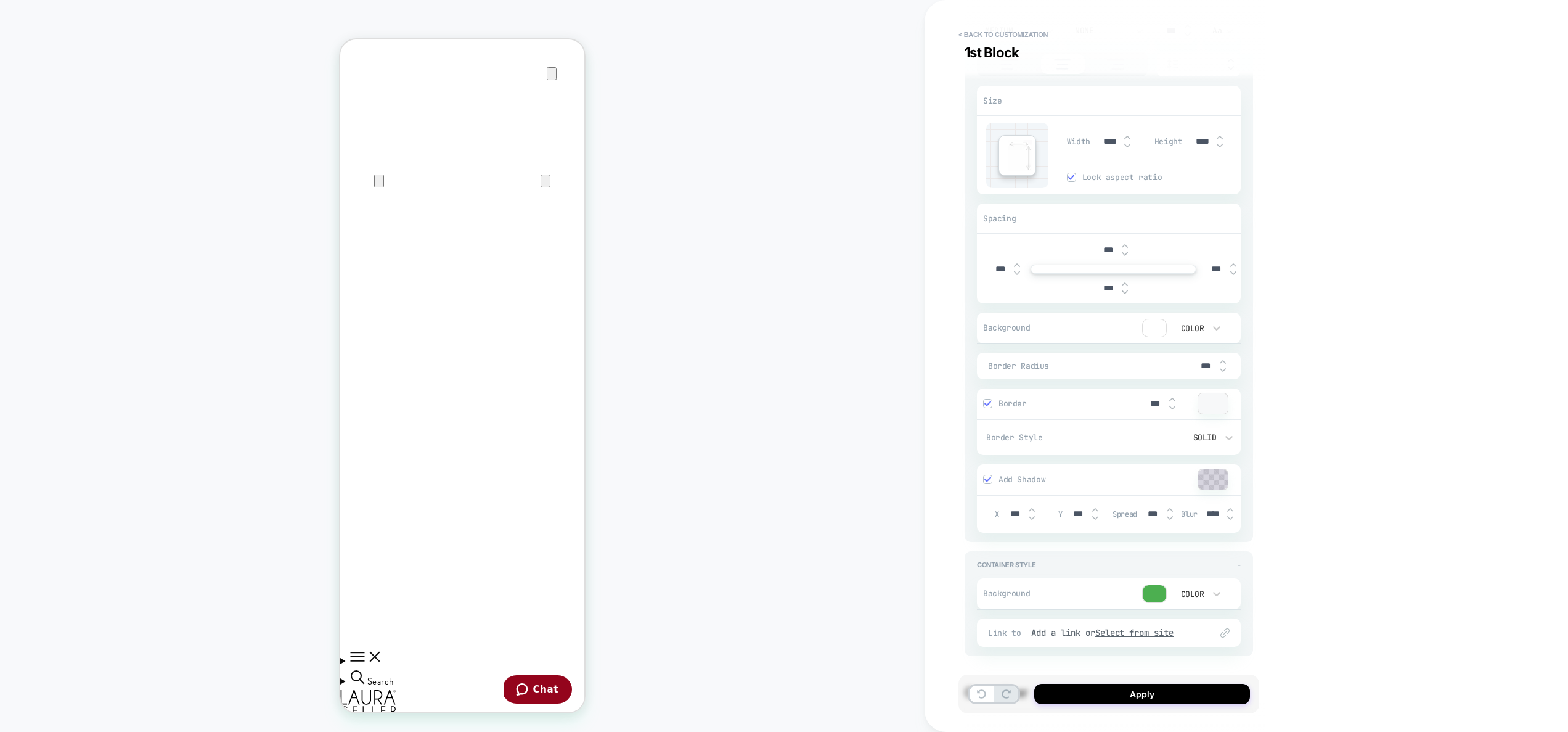
scroll to position [660, 0]
click at [1127, 136] on img at bounding box center [1128, 135] width 6 height 5
type textarea "*"
type input "****"
type textarea "*"
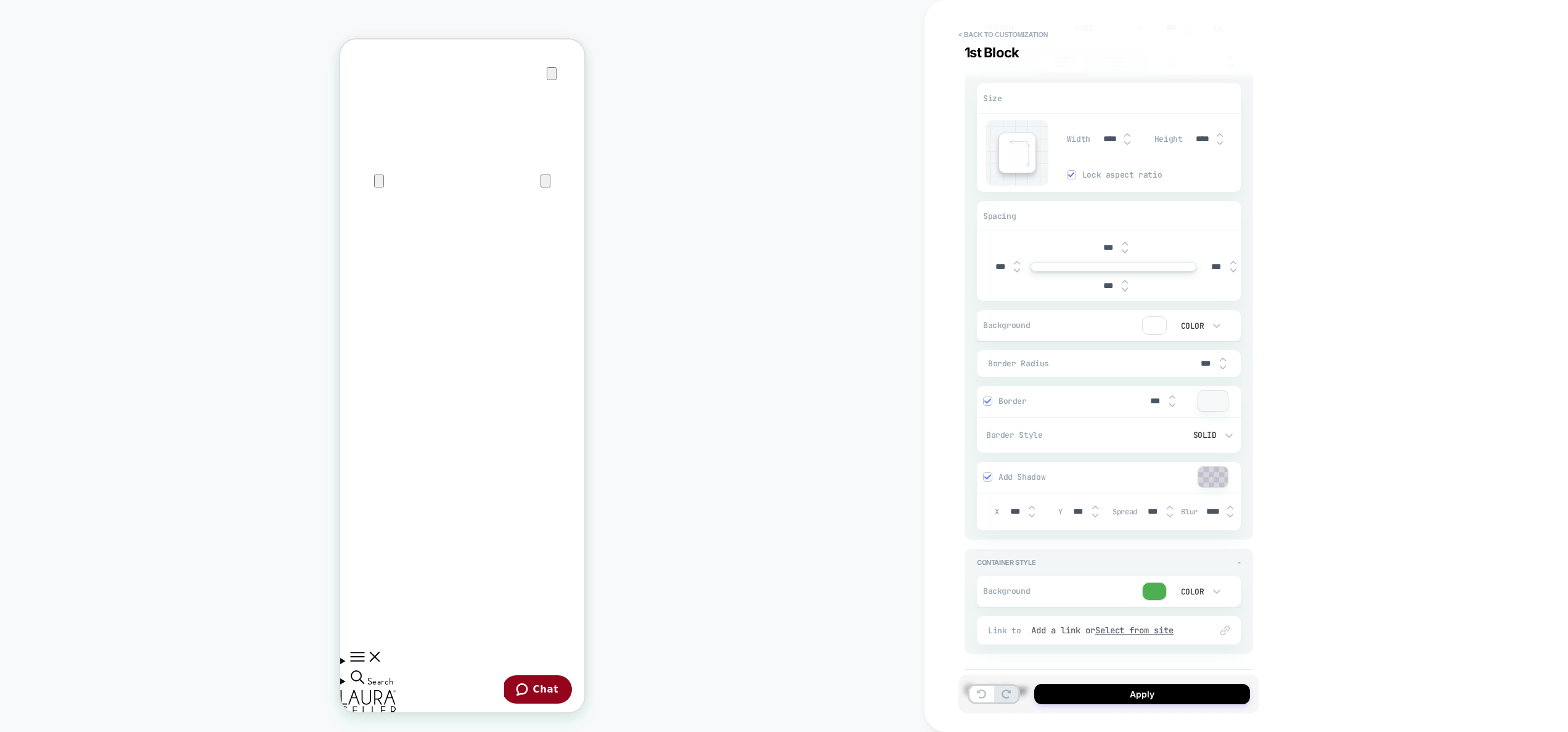
type input "****"
click at [1127, 136] on img at bounding box center [1128, 135] width 6 height 5
type textarea "*"
type input "****"
click at [1127, 136] on img at bounding box center [1128, 135] width 6 height 5
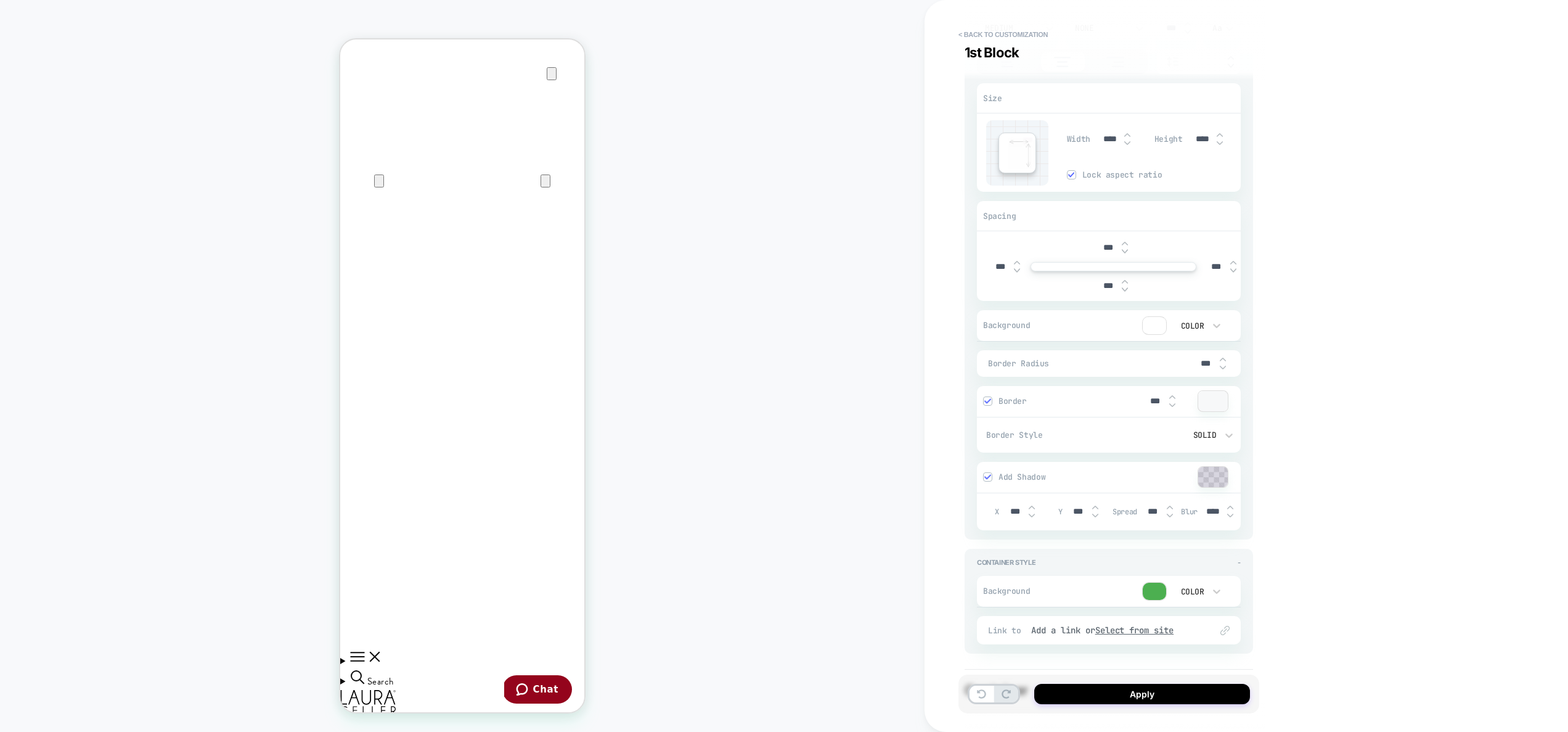
type textarea "*"
type input "****"
type textarea "*"
type input "****"
click at [1127, 136] on img at bounding box center [1128, 135] width 6 height 5
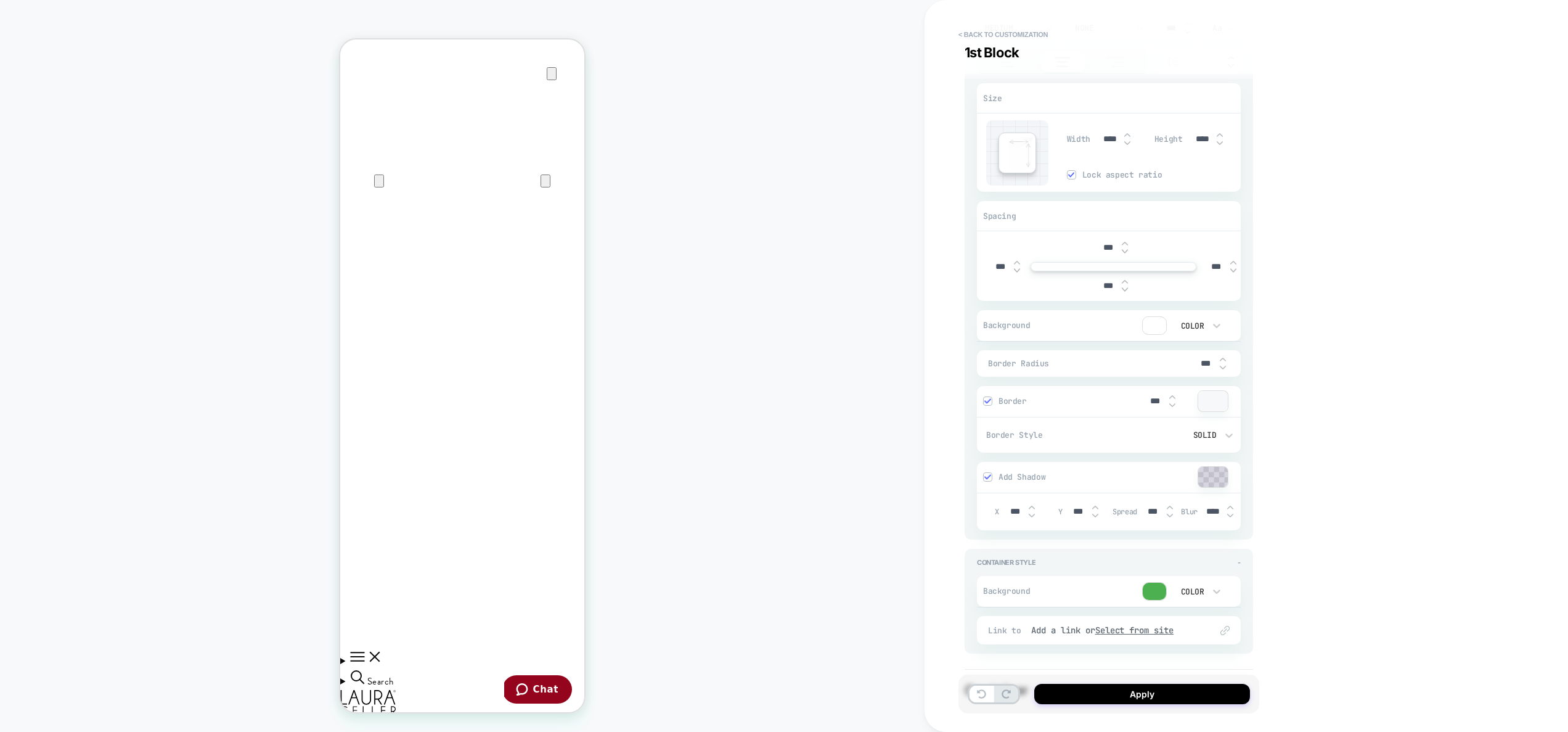
type textarea "*"
type input "****"
click at [0, 0] on img at bounding box center [0, 0] width 0 height 0
type textarea "*"
type input "****"
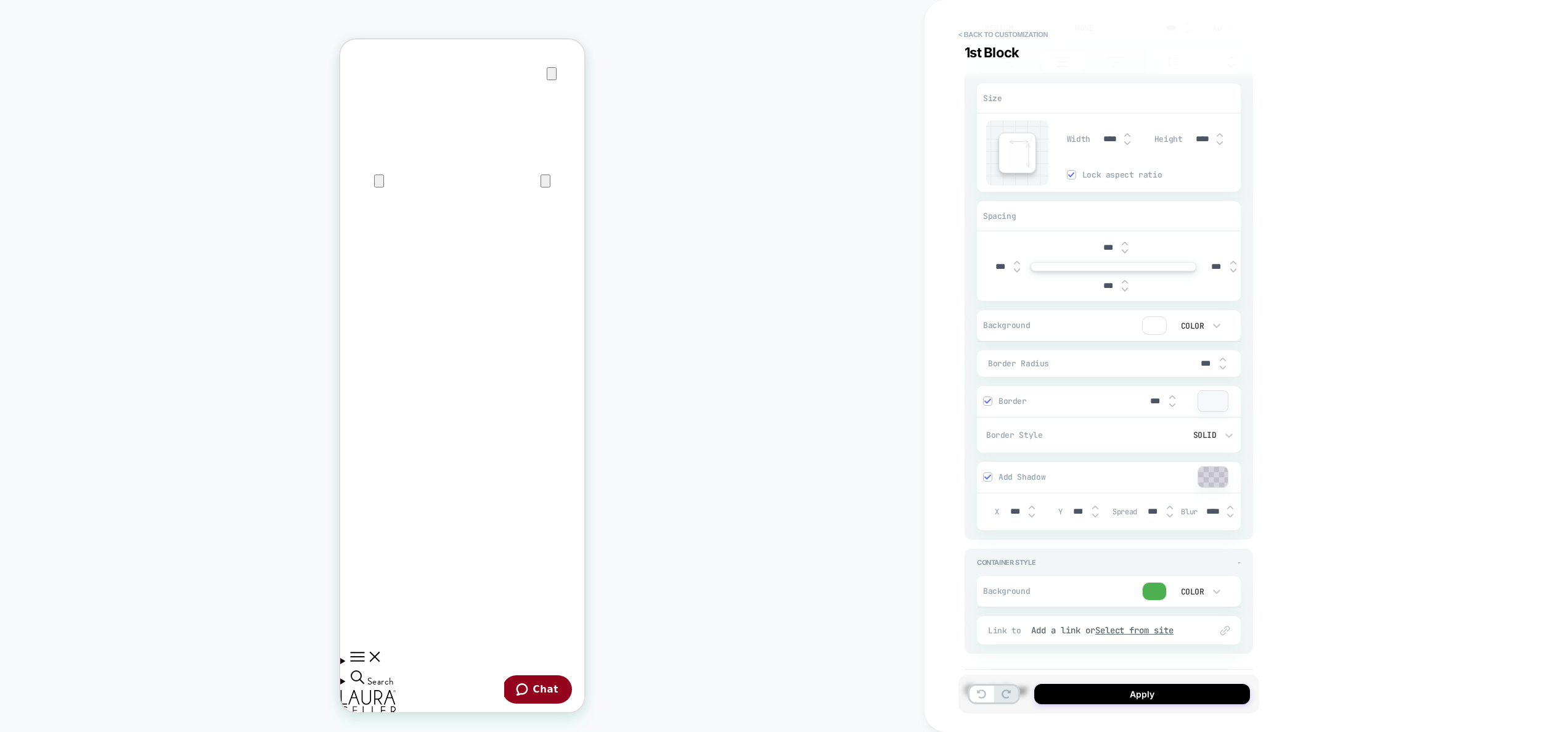
click at [0, 0] on img at bounding box center [0, 0] width 0 height 0
type textarea "*"
type input "****"
click at [0, 0] on img at bounding box center [0, 0] width 0 height 0
type textarea "*"
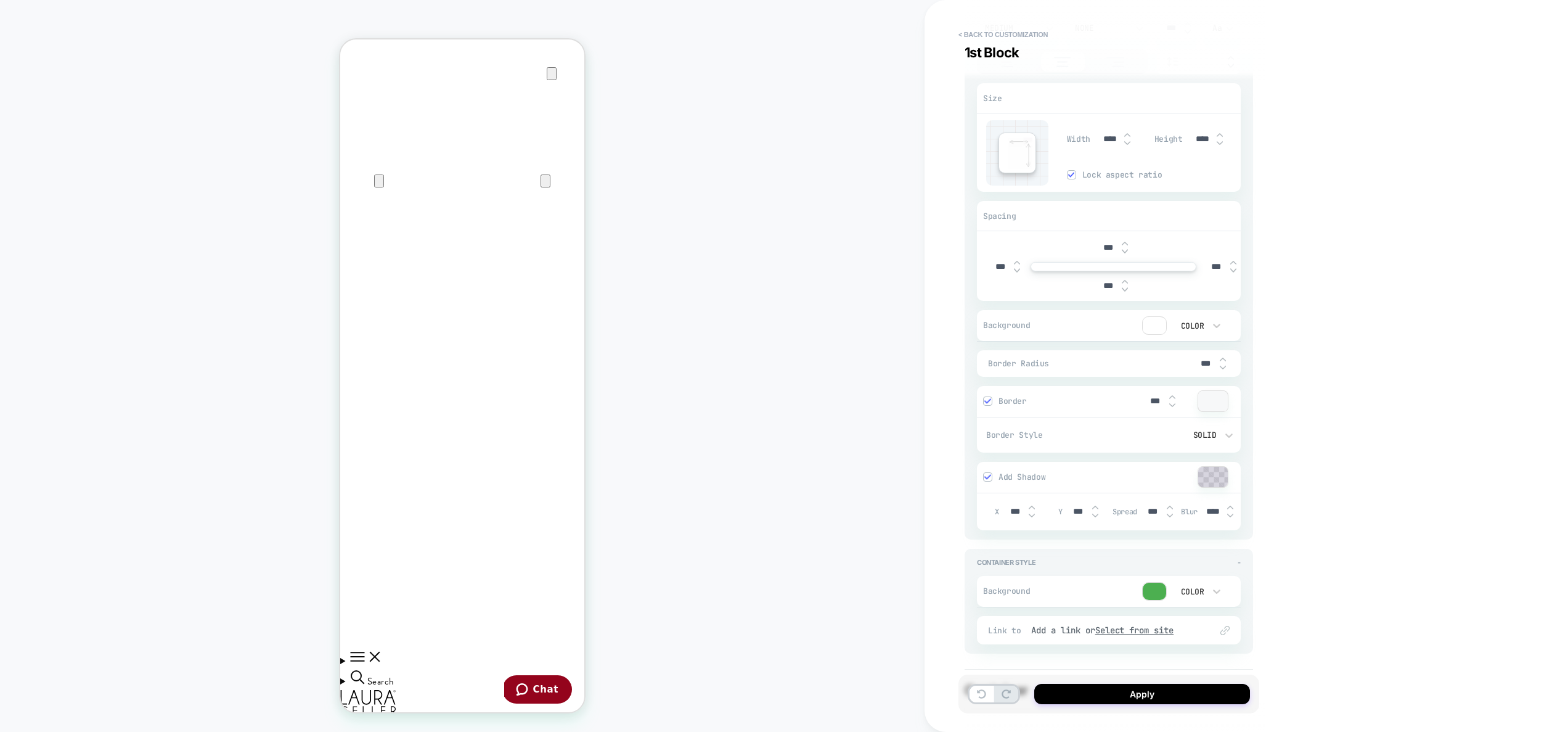
type input "****"
click at [0, 0] on img at bounding box center [0, 0] width 0 height 0
type textarea "*"
type input "****"
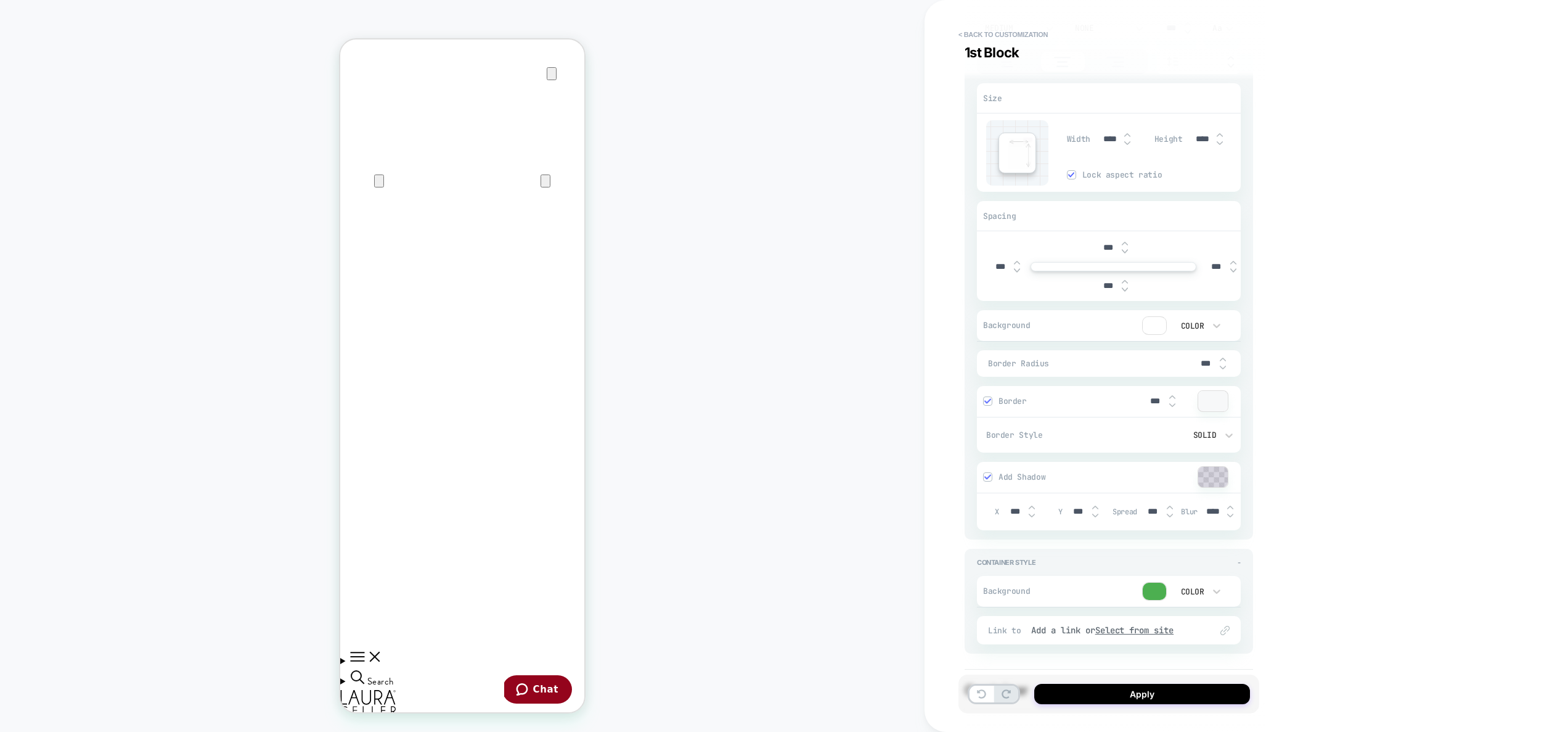
type textarea "*"
type input "****"
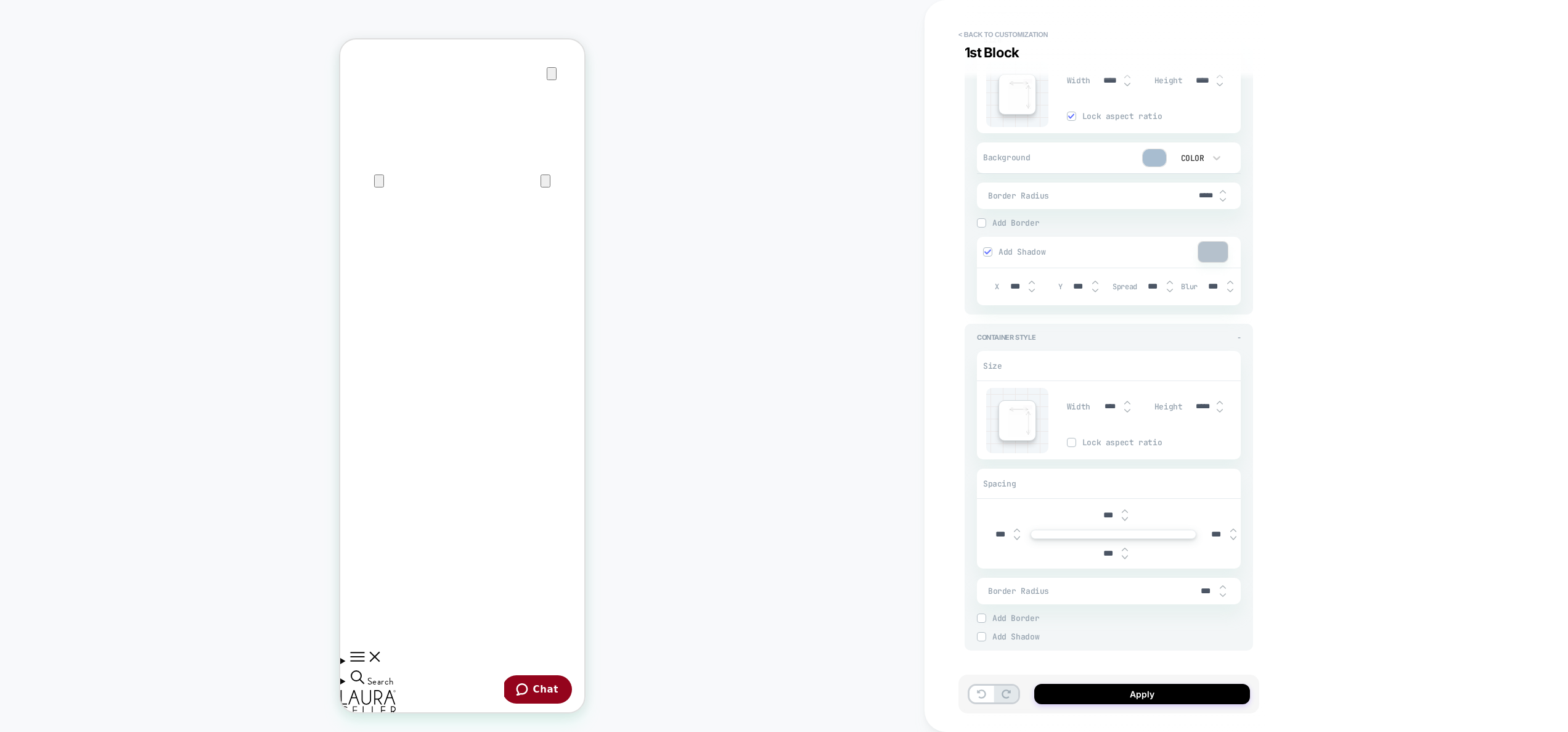
scroll to position [1397, 0]
type textarea "*"
type input "*****"
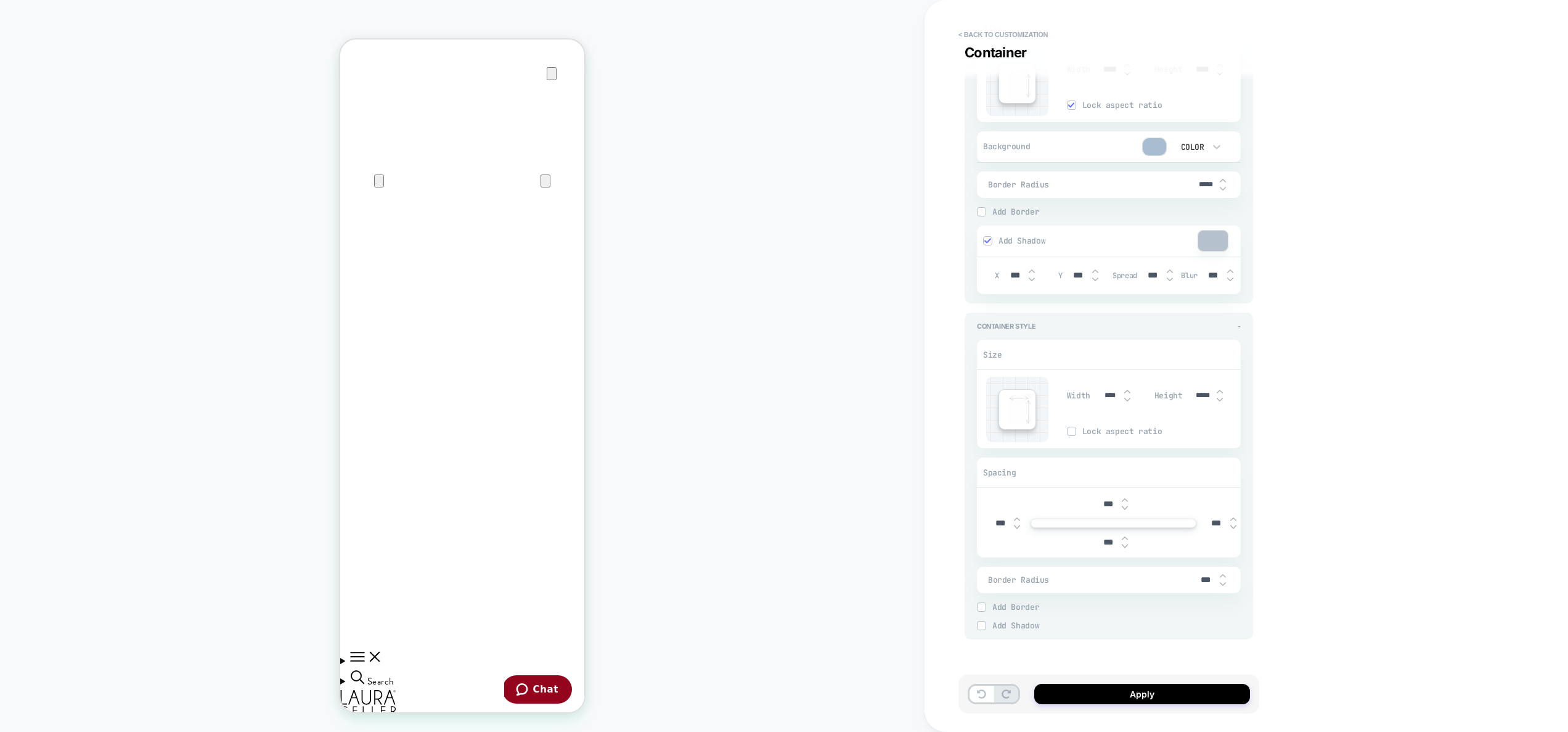
type textarea "*"
type input "*****"
type textarea "*"
type input "*****"
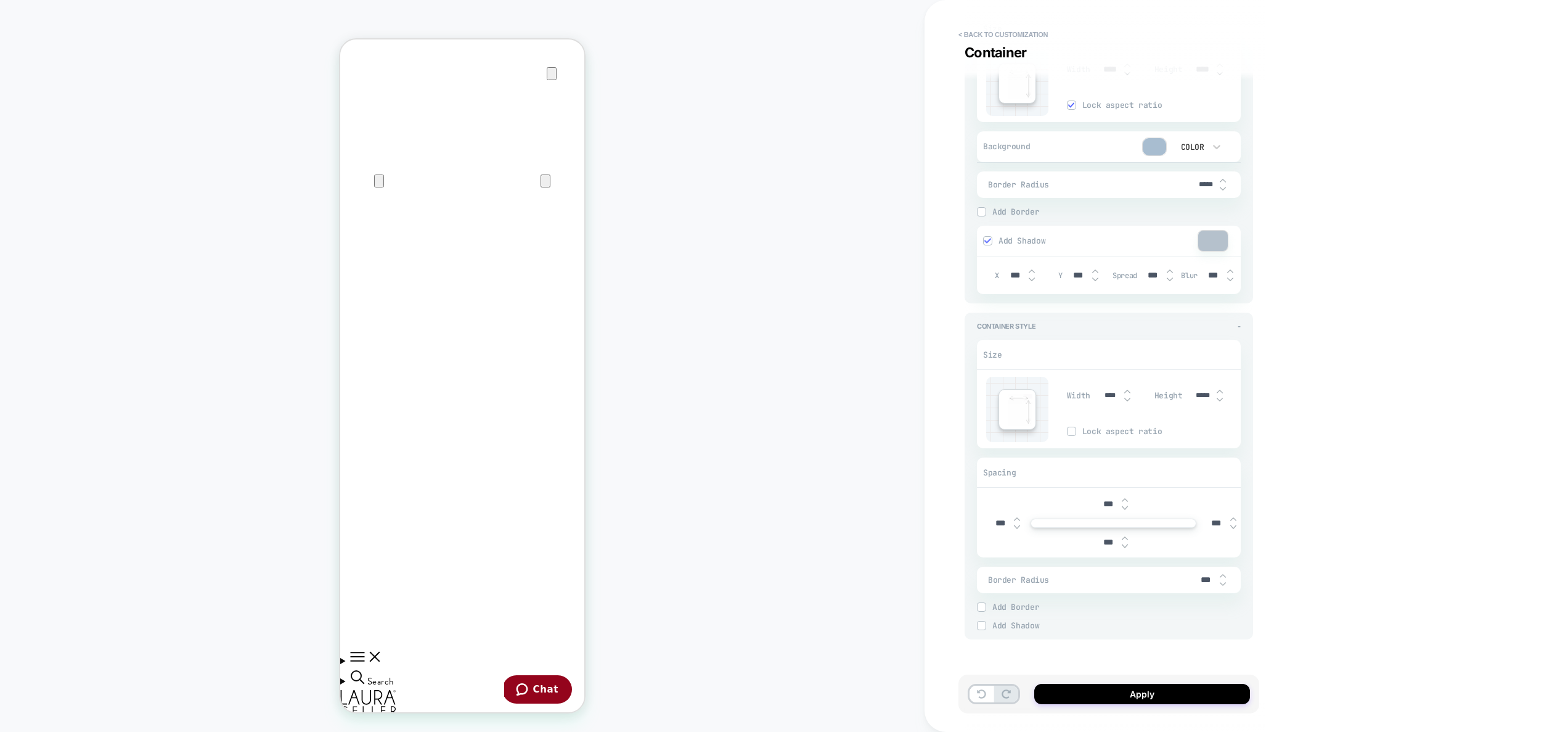
type textarea "*"
type input "*****"
type textarea "*"
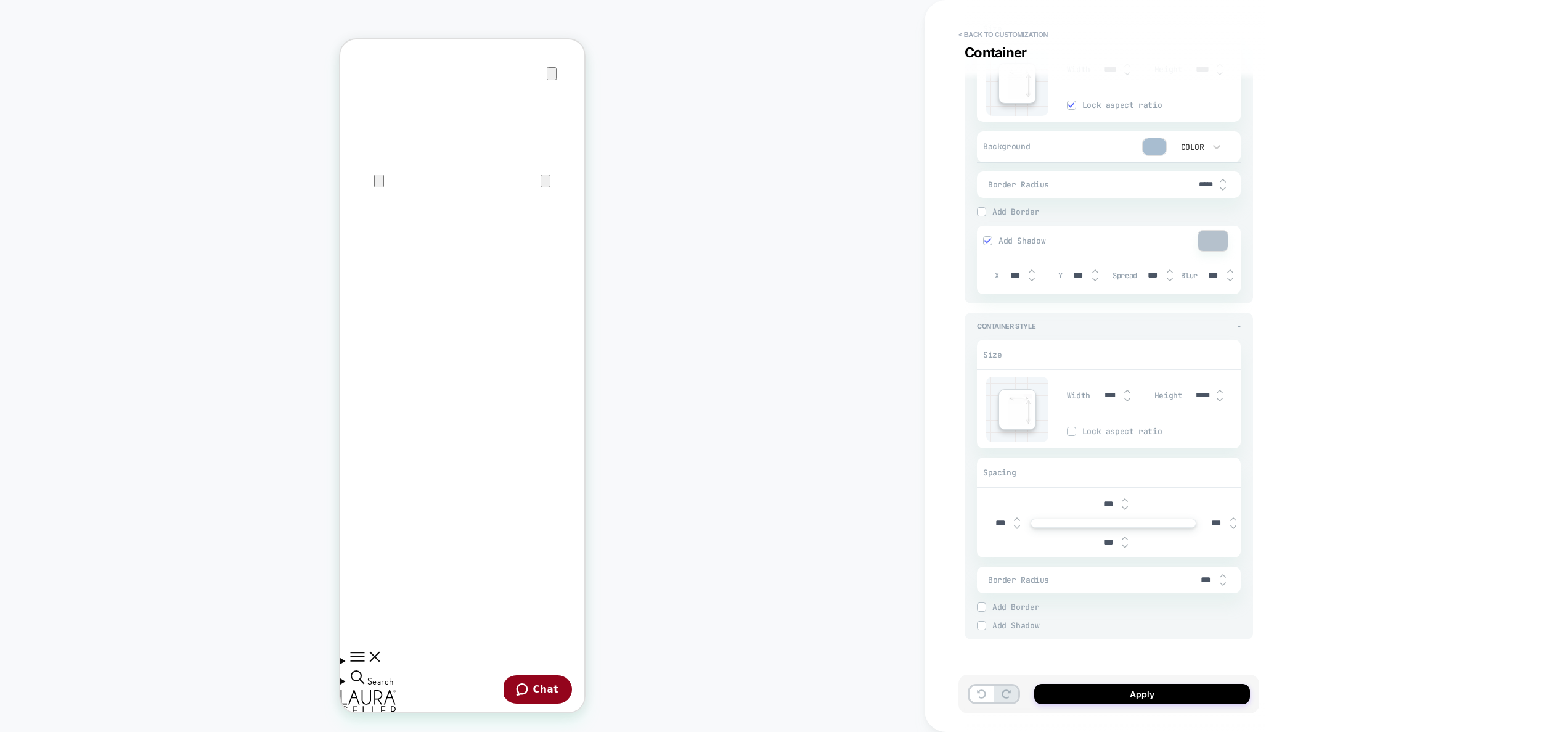
type input "*****"
type textarea "*"
type input "*****"
click at [0, 0] on button "< Back to customization" at bounding box center [0, 0] width 0 height 0
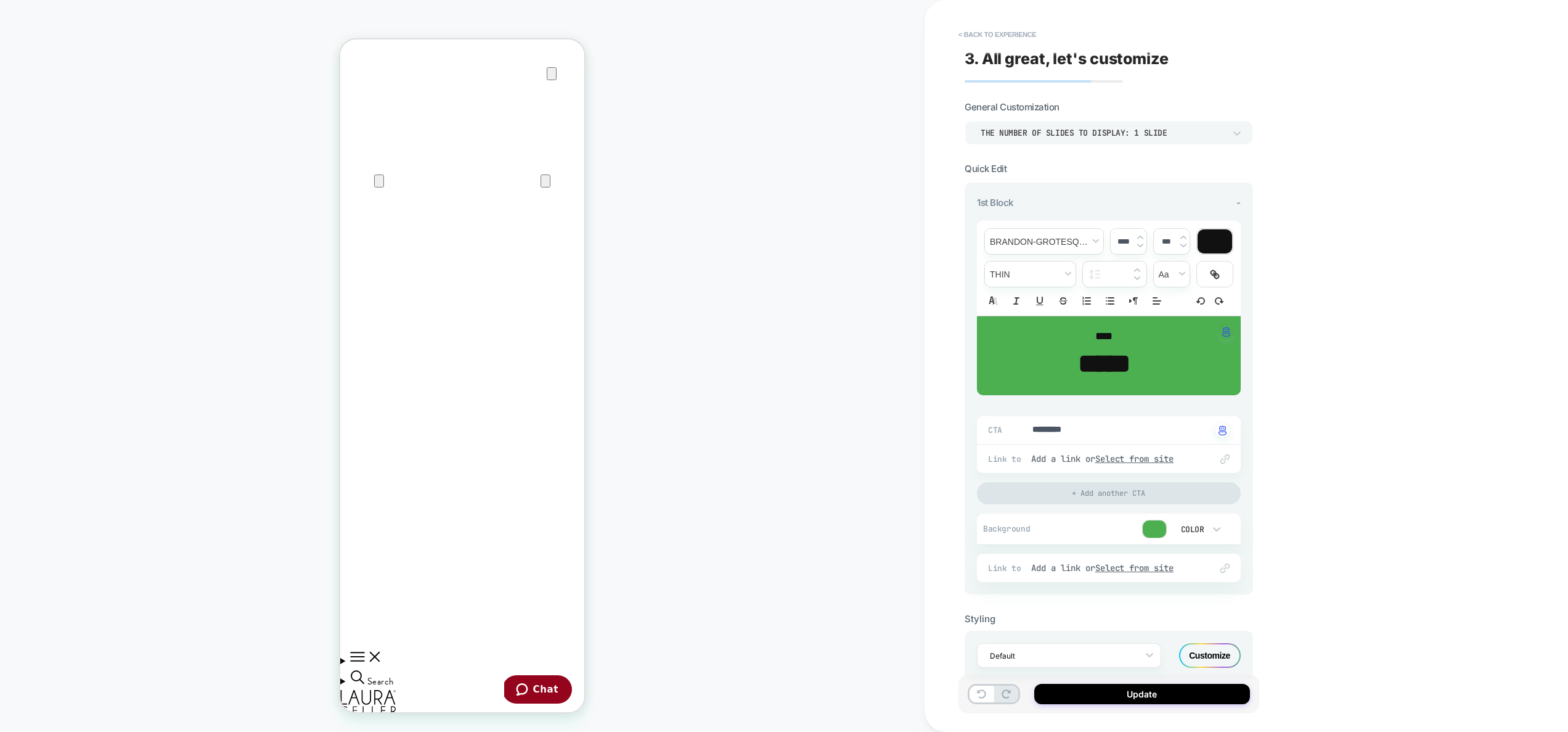
type textarea "*"
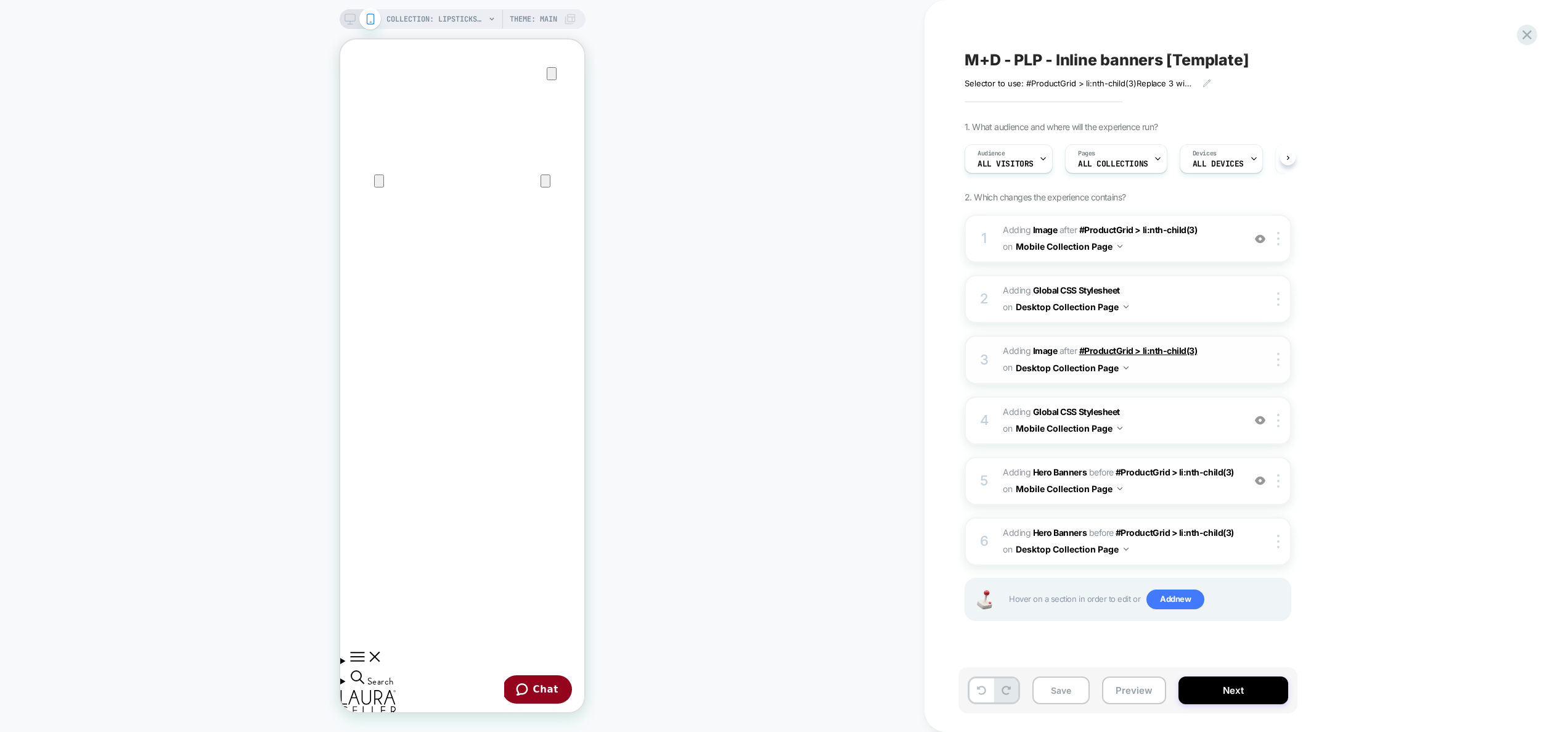
scroll to position [0, 1]
click at [1195, 420] on span "Adding Global CSS Stylesheet on Mobile Collection Page" at bounding box center [1120, 420] width 235 height 33
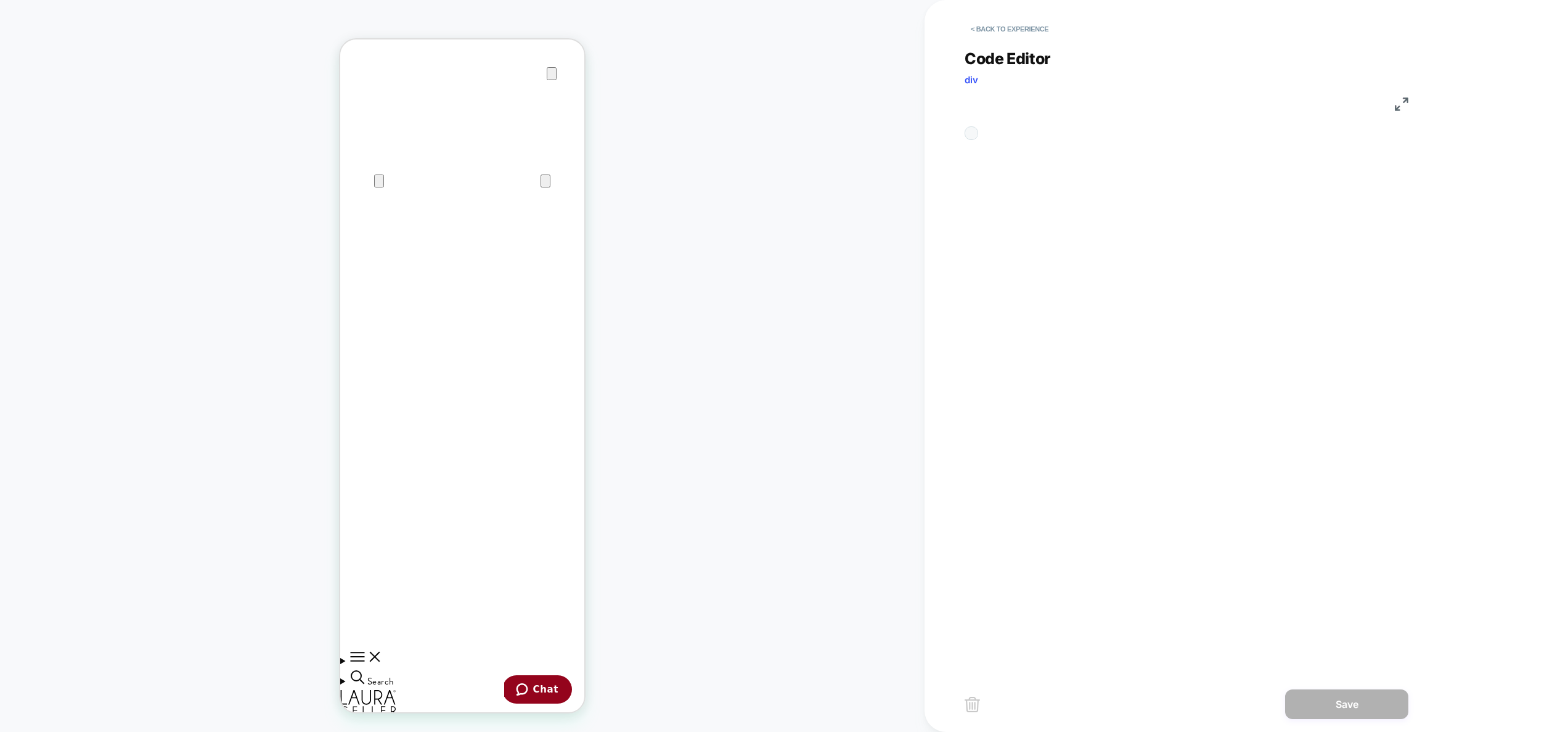
scroll to position [66, 0]
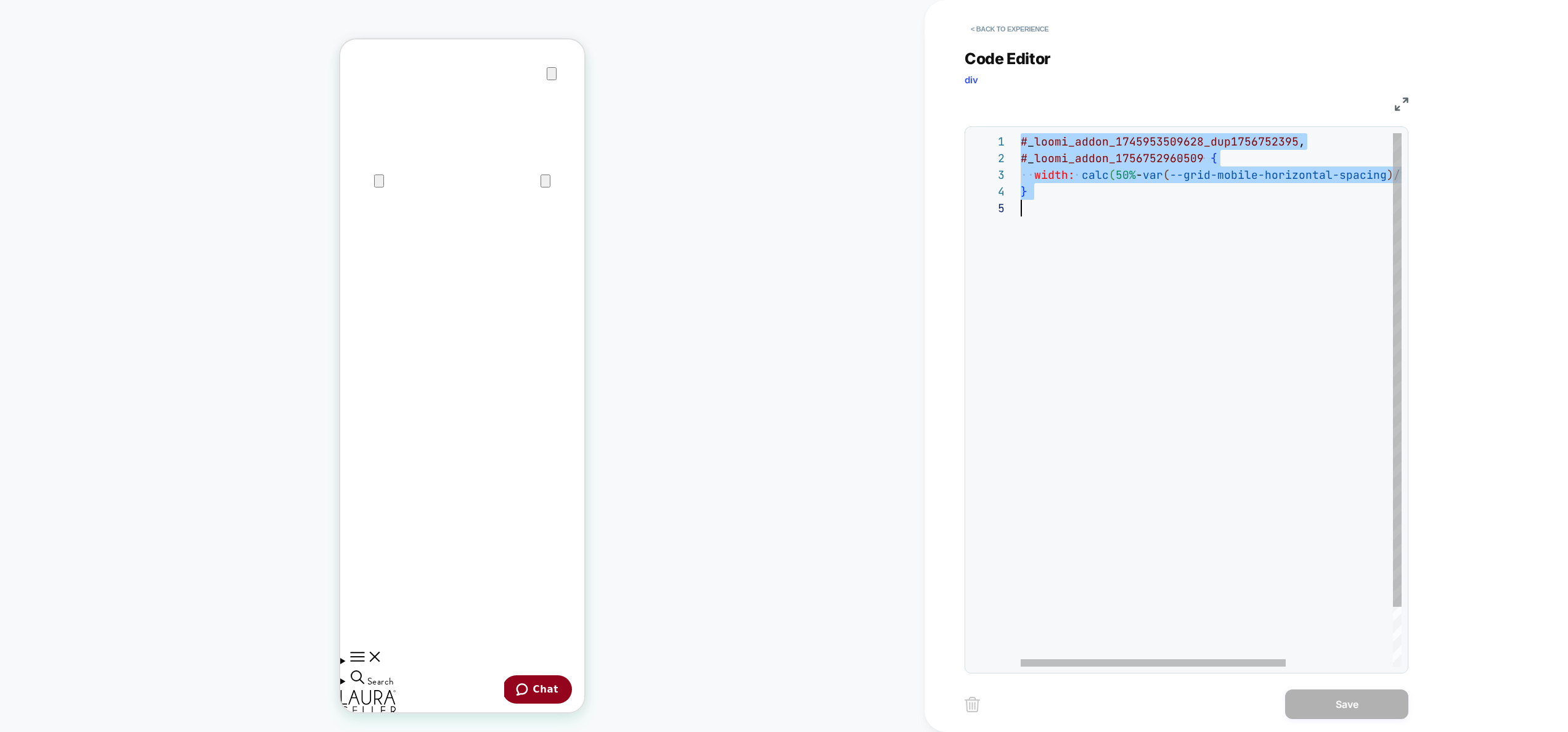
scroll to position [0, 0]
